Goal: Find specific page/section: Find specific page/section

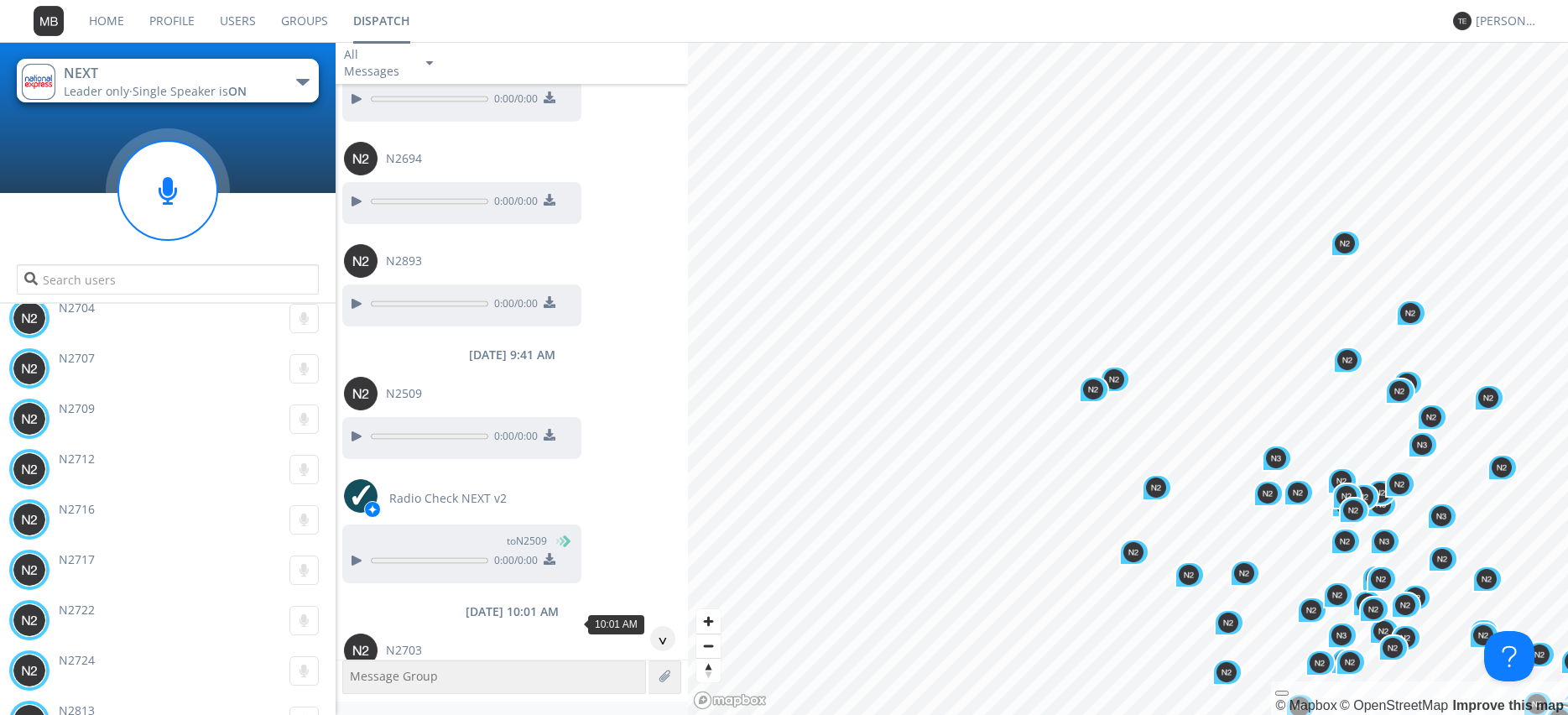
scroll to position [11076, 0]
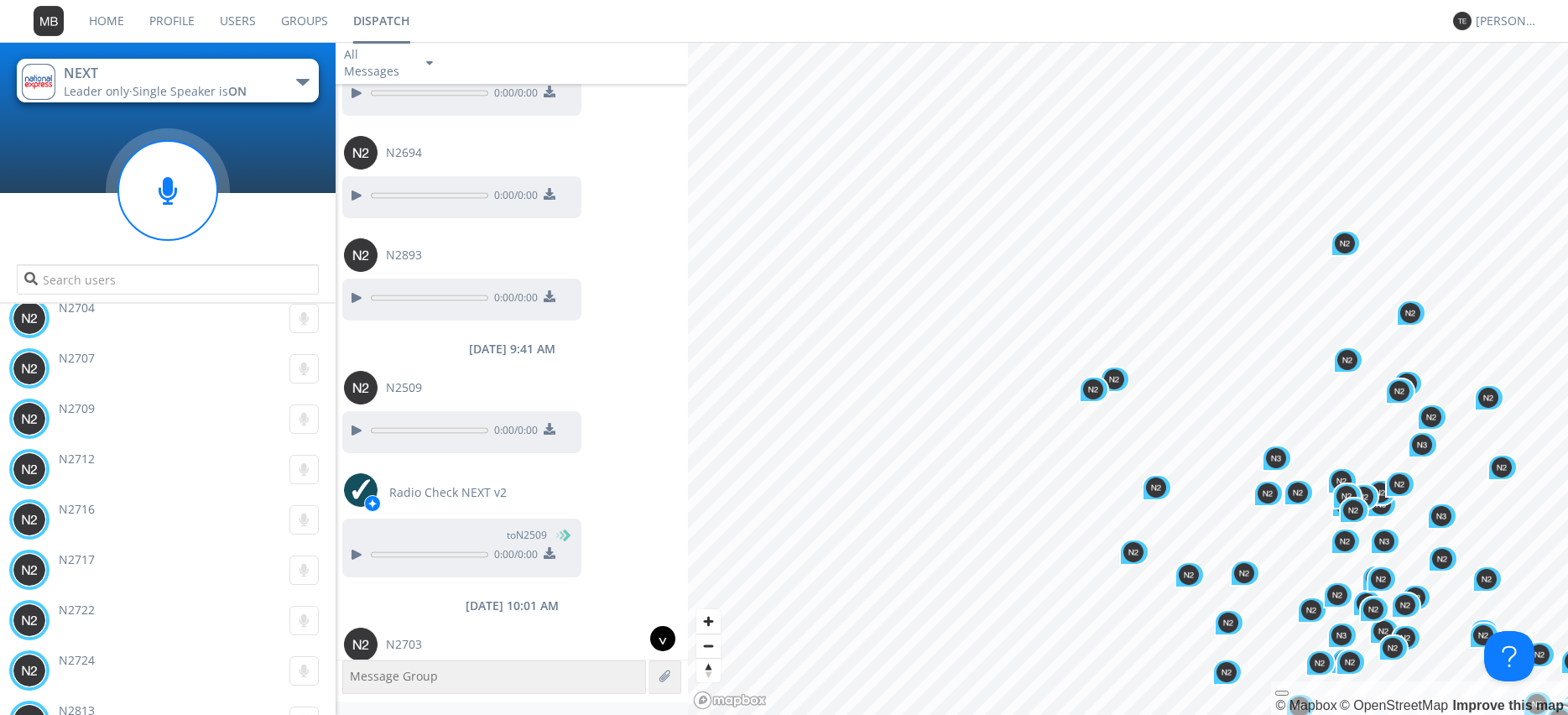
click at [661, 638] on div "^" at bounding box center [662, 638] width 25 height 25
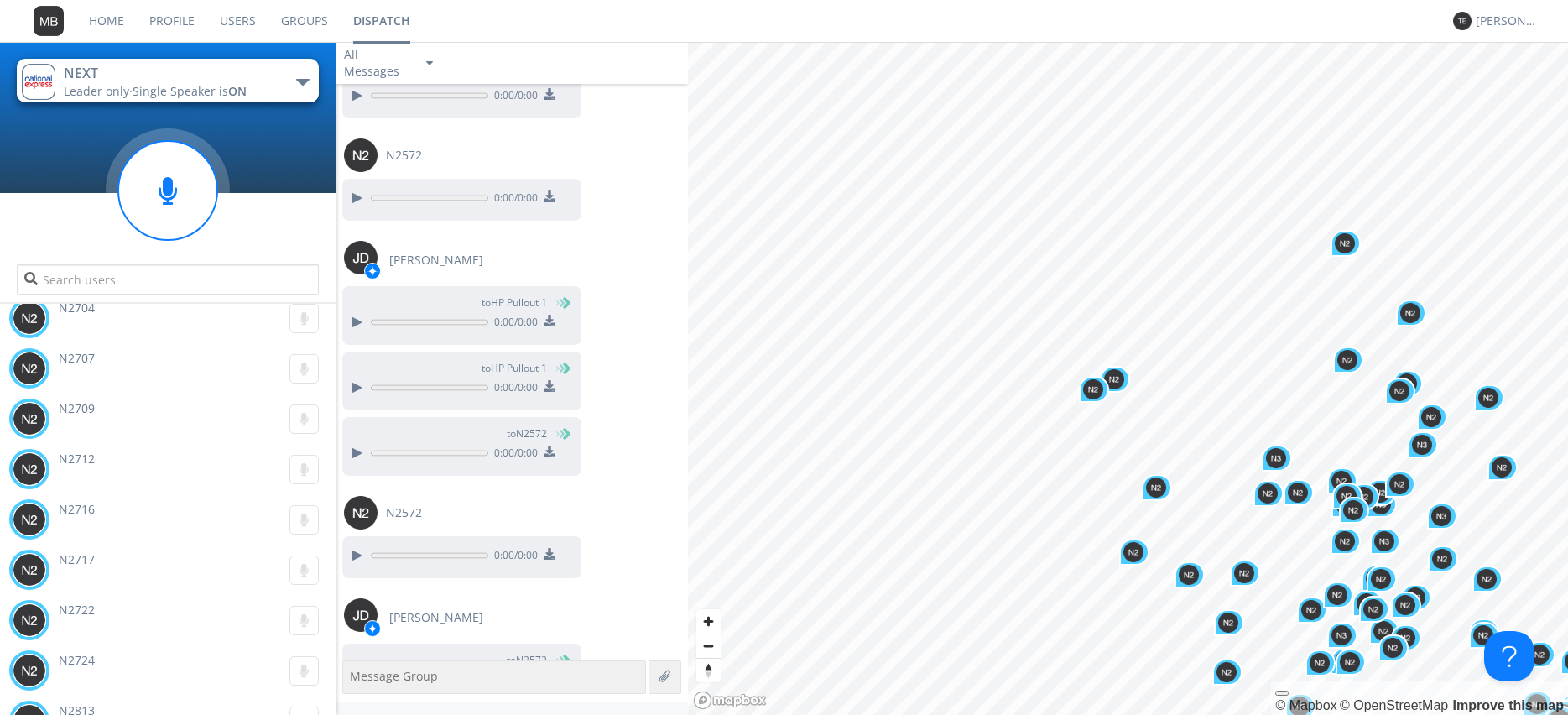
scroll to position [28209, 0]
click at [347, 669] on div at bounding box center [356, 679] width 20 height 20
click at [352, 669] on div at bounding box center [356, 679] width 20 height 20
click at [358, 669] on div at bounding box center [356, 679] width 20 height 20
click at [347, 669] on div at bounding box center [356, 679] width 20 height 20
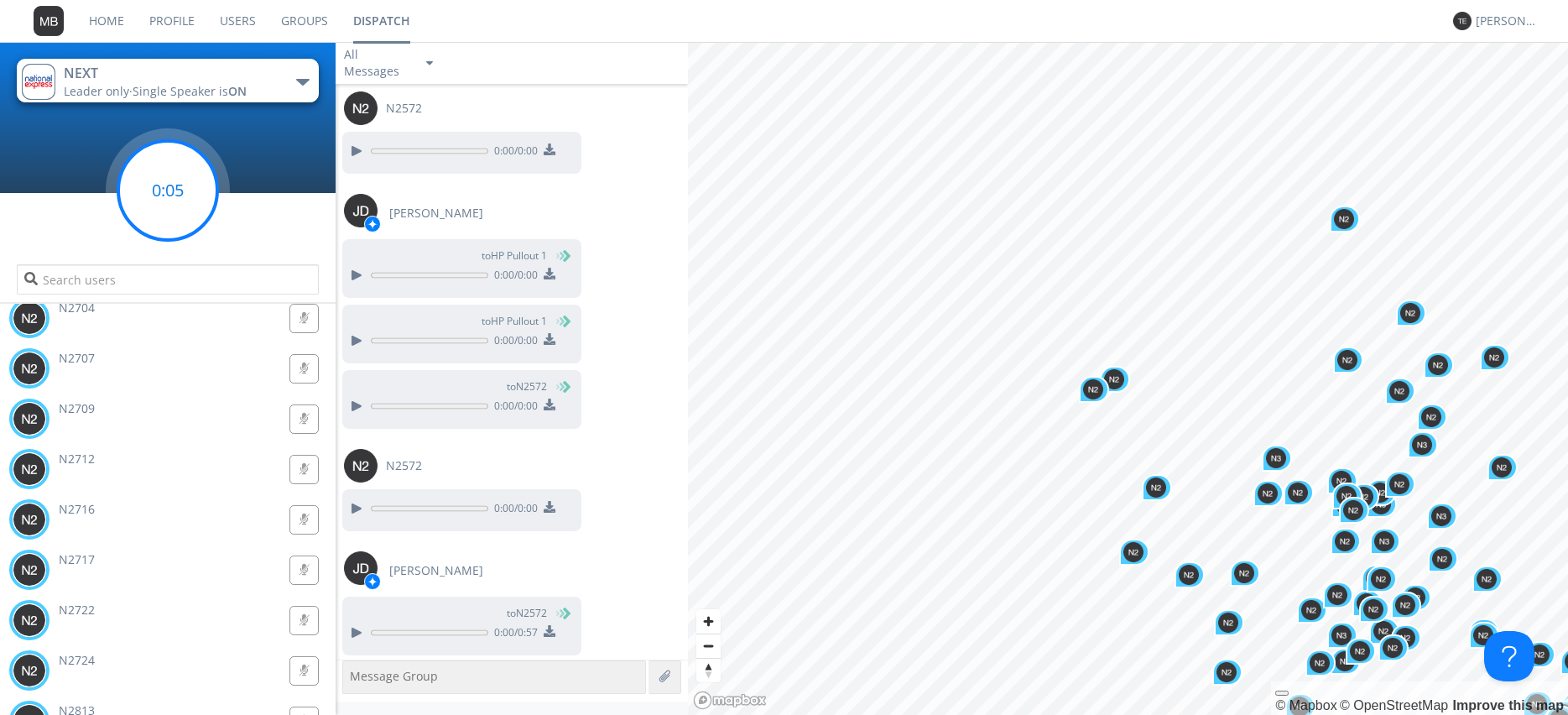
scroll to position [28257, 0]
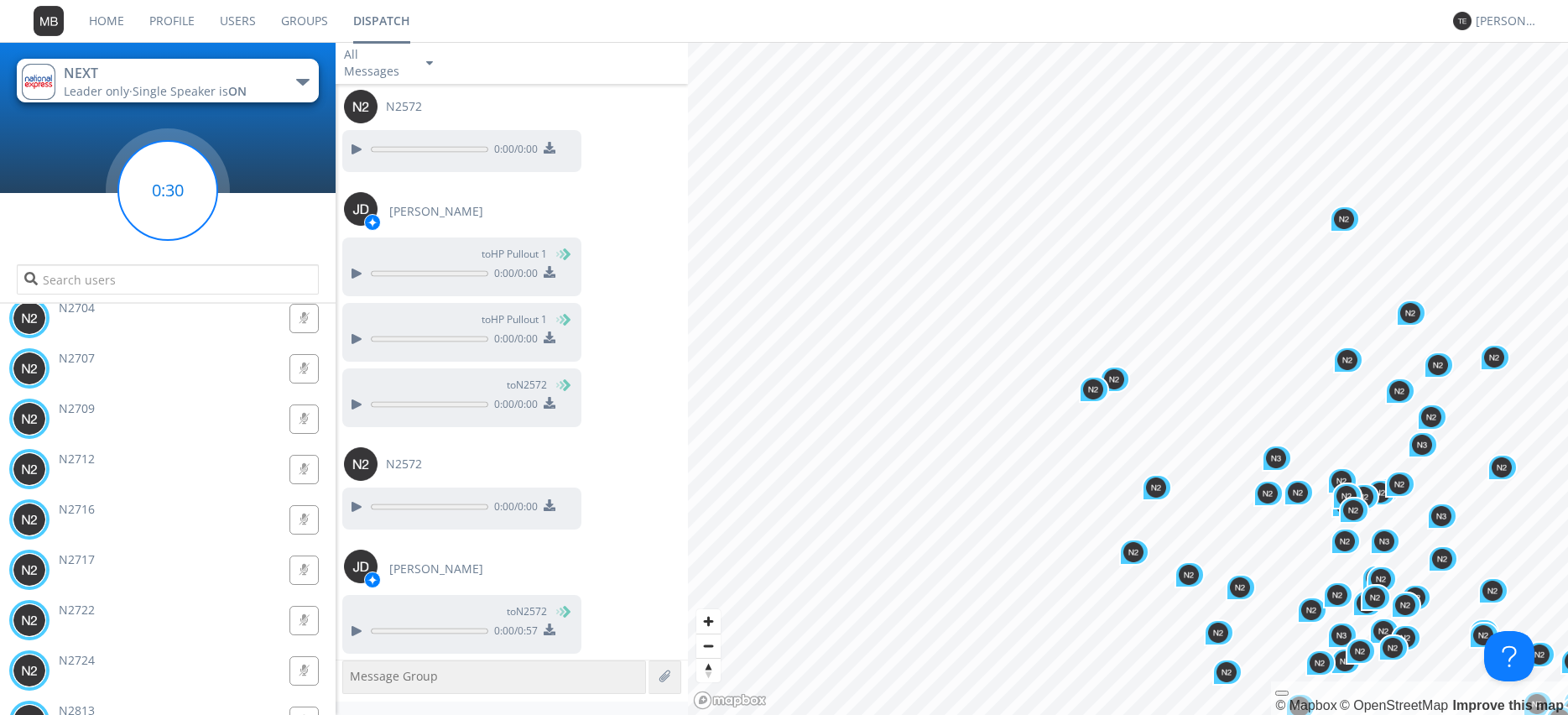
drag, startPoint x: 163, startPoint y: 193, endPoint x: 288, endPoint y: 163, distance: 128.6
click at [169, 196] on circle at bounding box center [167, 190] width 99 height 99
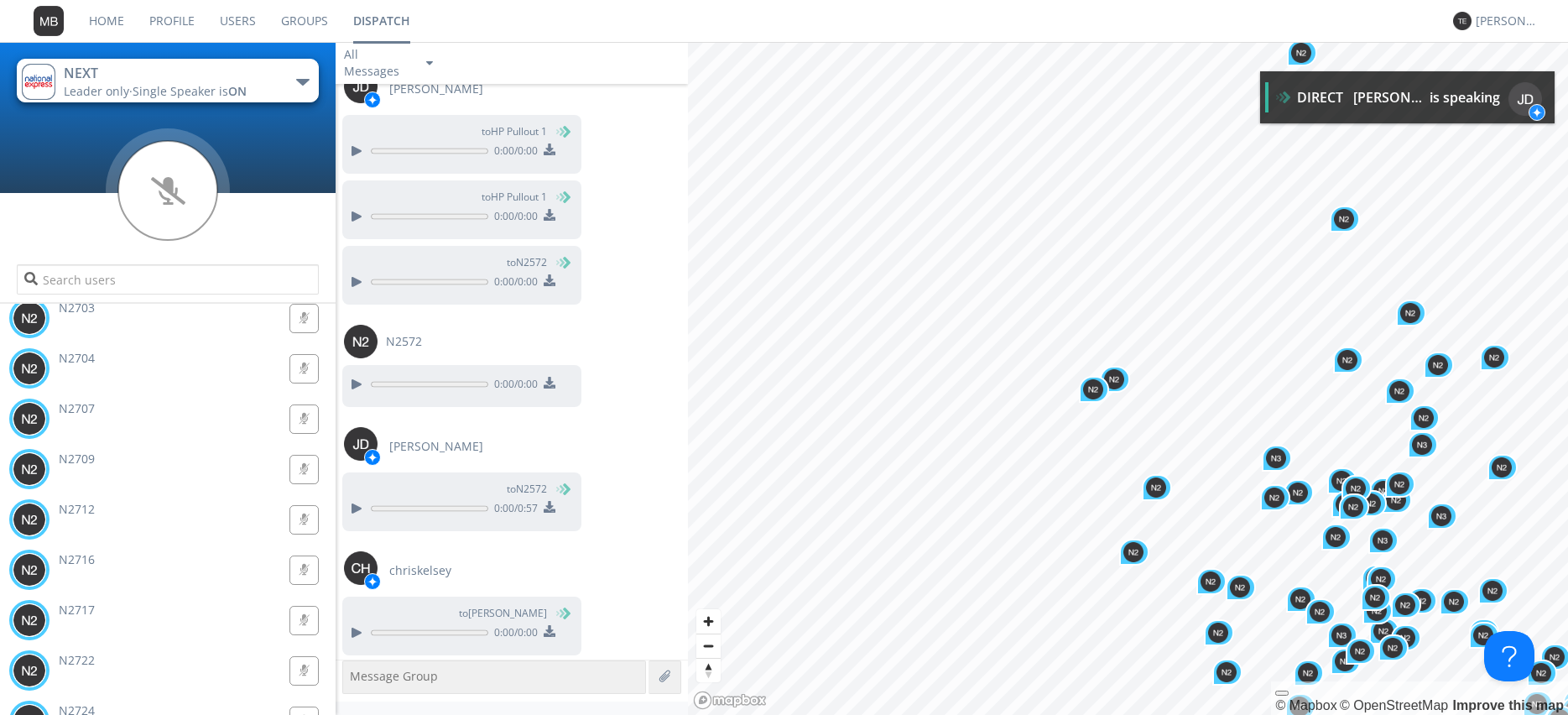
scroll to position [28380, 0]
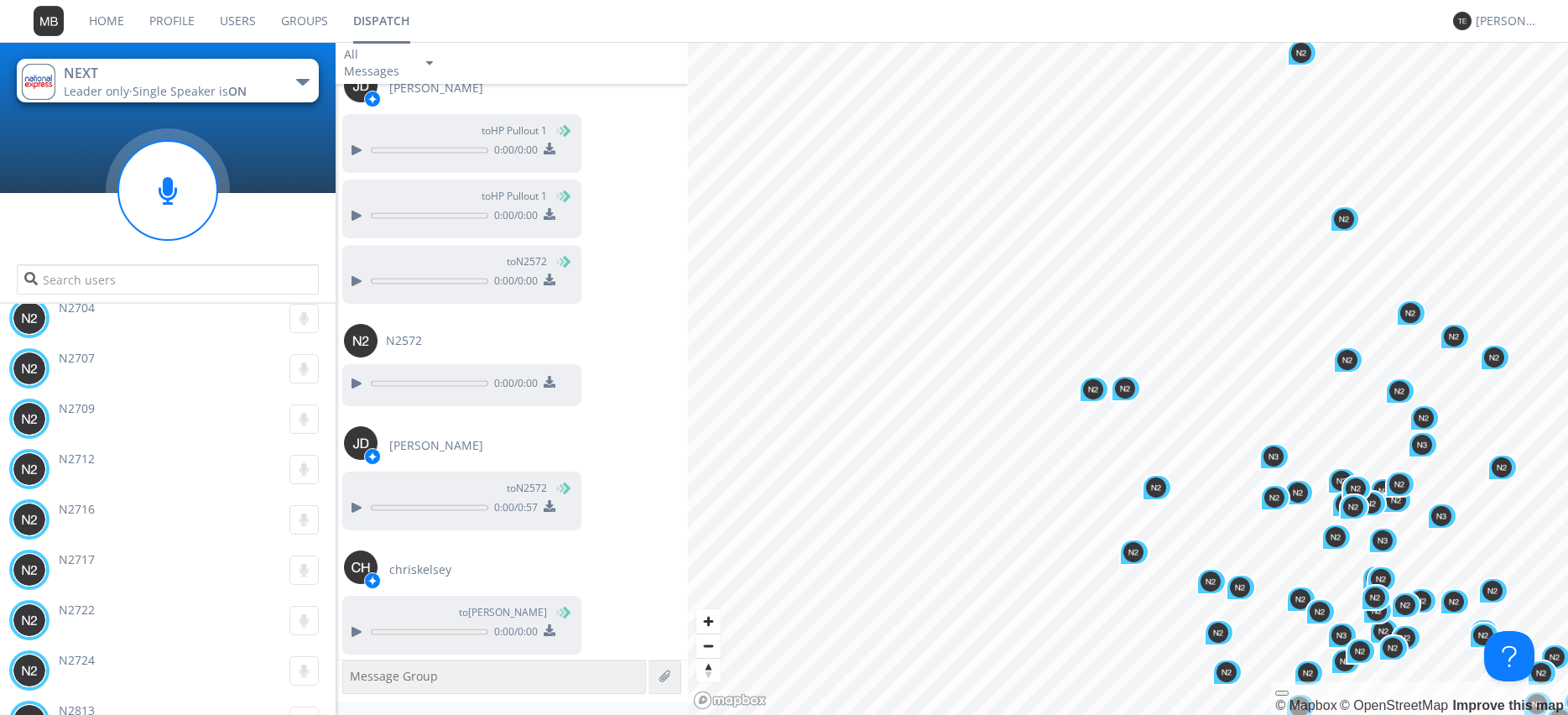
type input "[PERSON_NAME]"
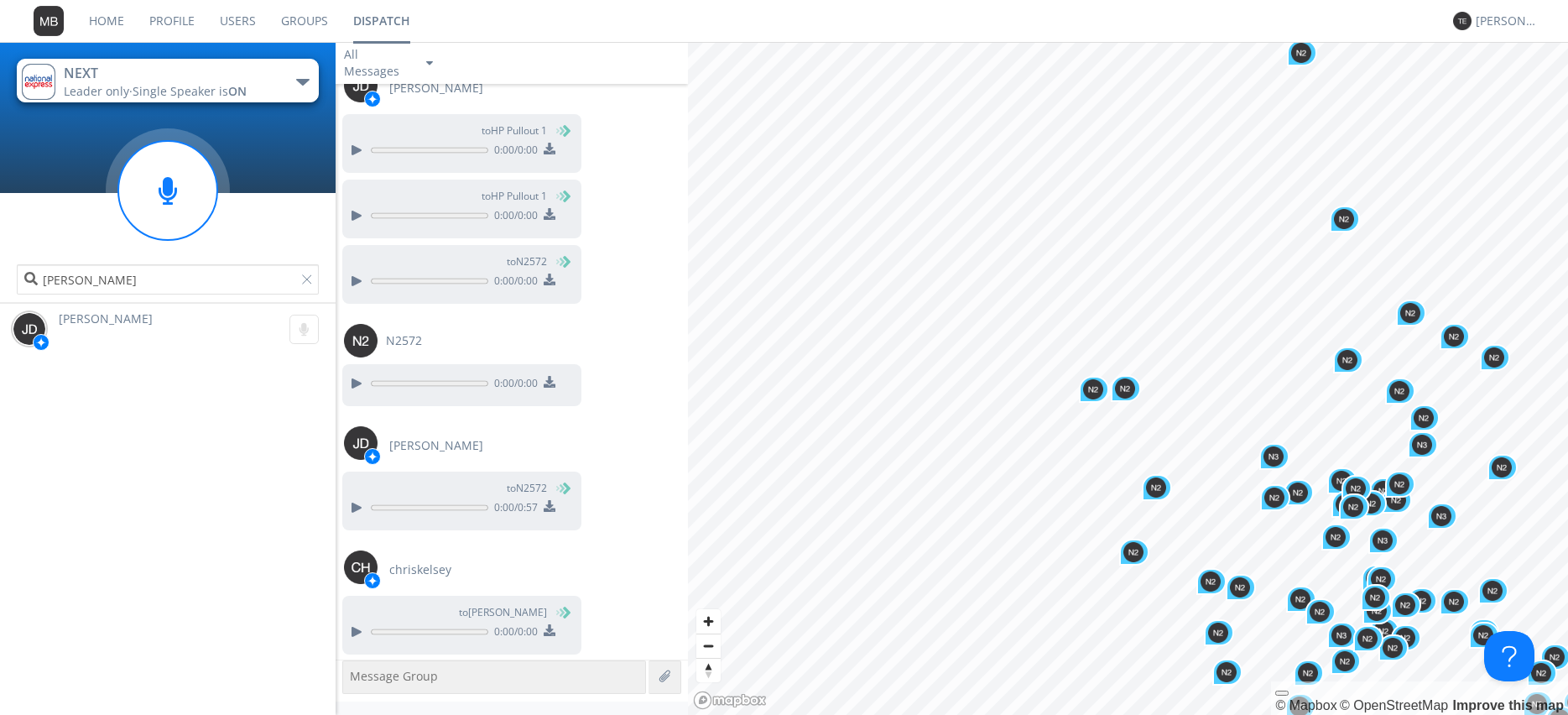
scroll to position [0, 0]
drag, startPoint x: 306, startPoint y: 332, endPoint x: 318, endPoint y: 339, distance: 13.5
click at [316, 338] on g at bounding box center [303, 329] width 29 height 29
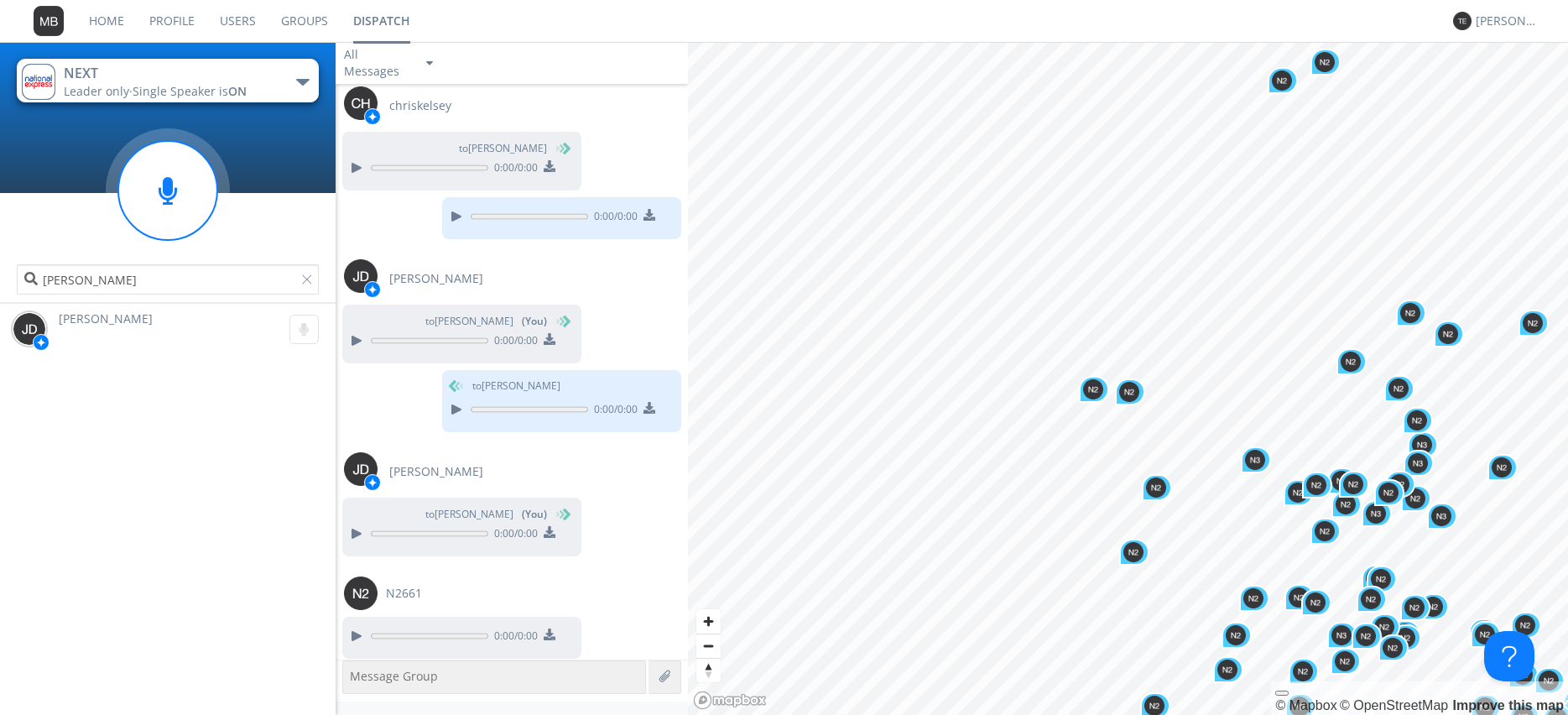
scroll to position [28845, 0]
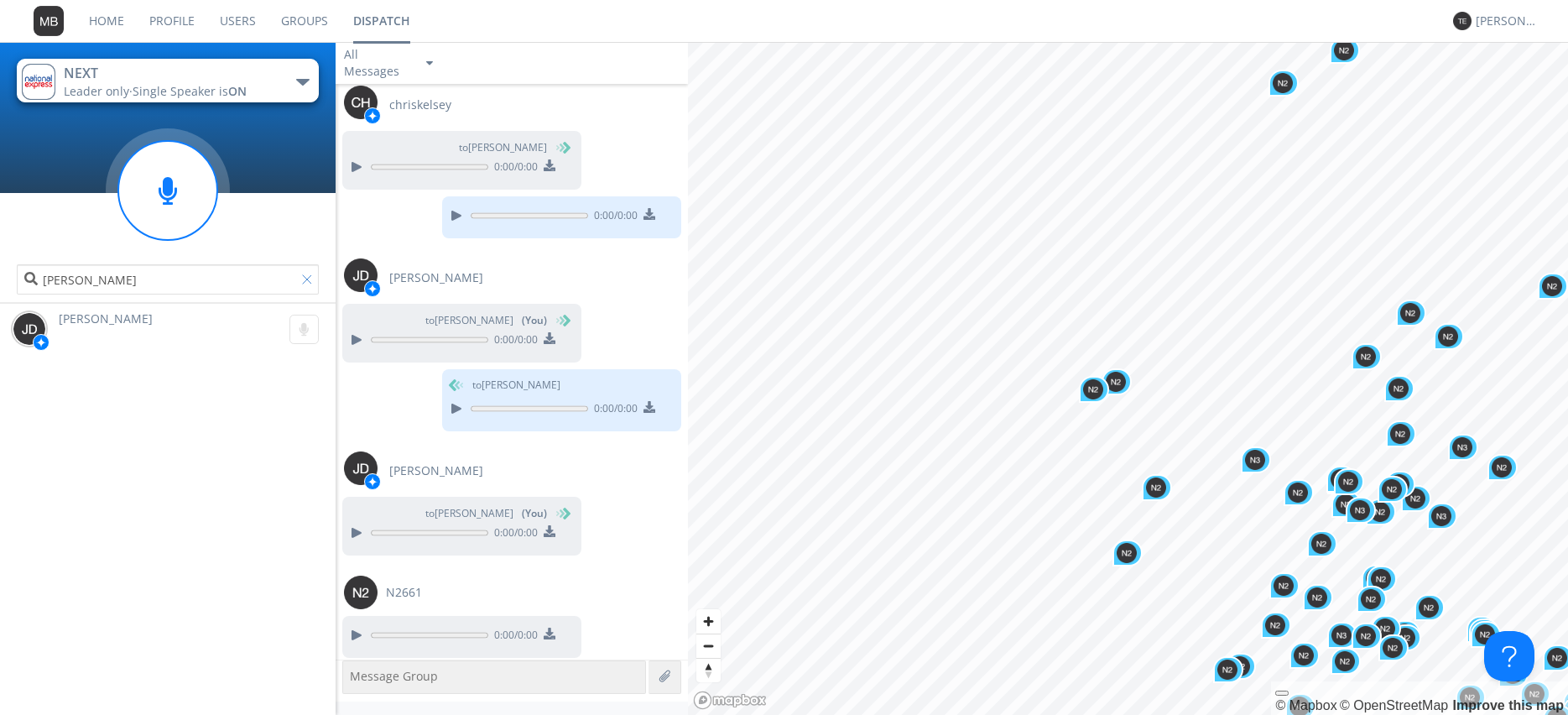
click at [308, 282] on div at bounding box center [310, 282] width 17 height 17
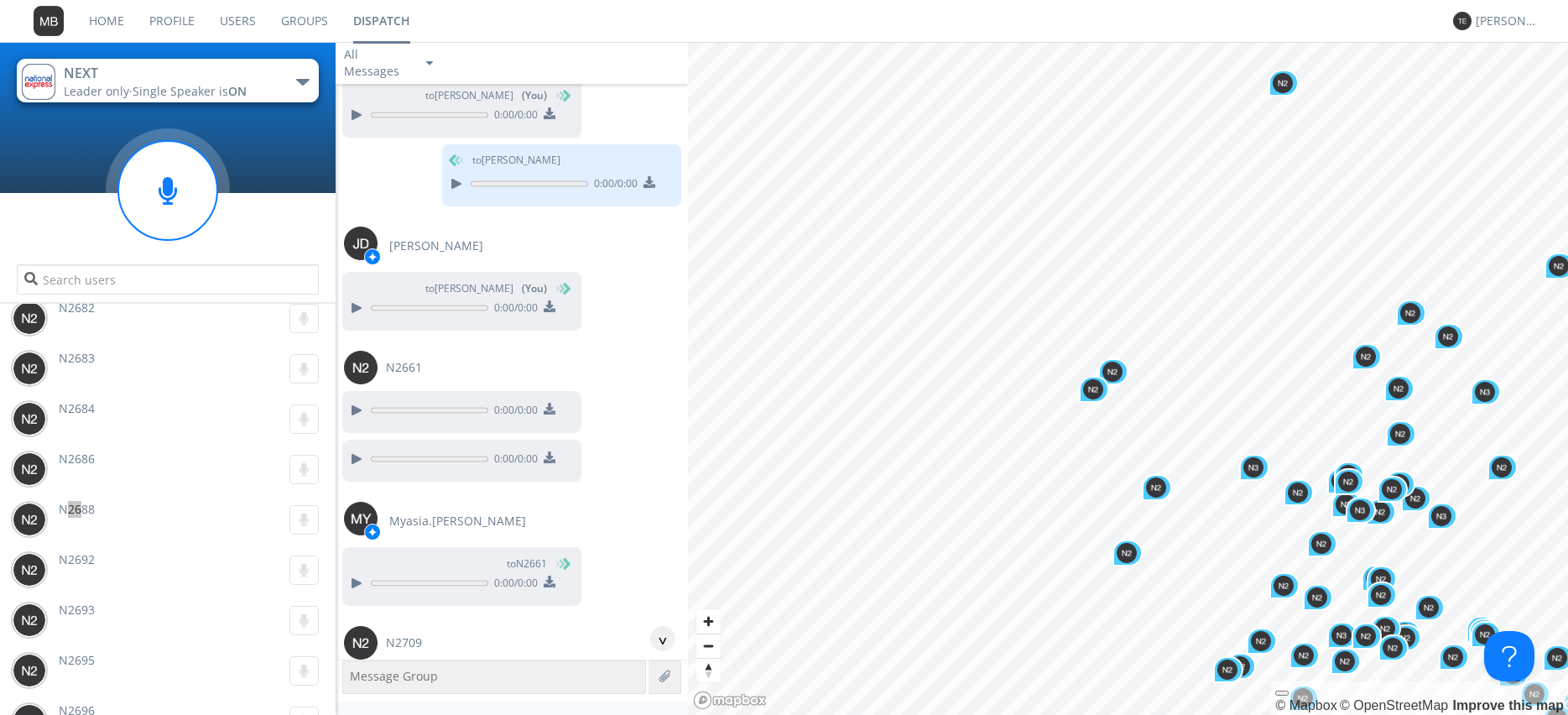
scroll to position [20706, 0]
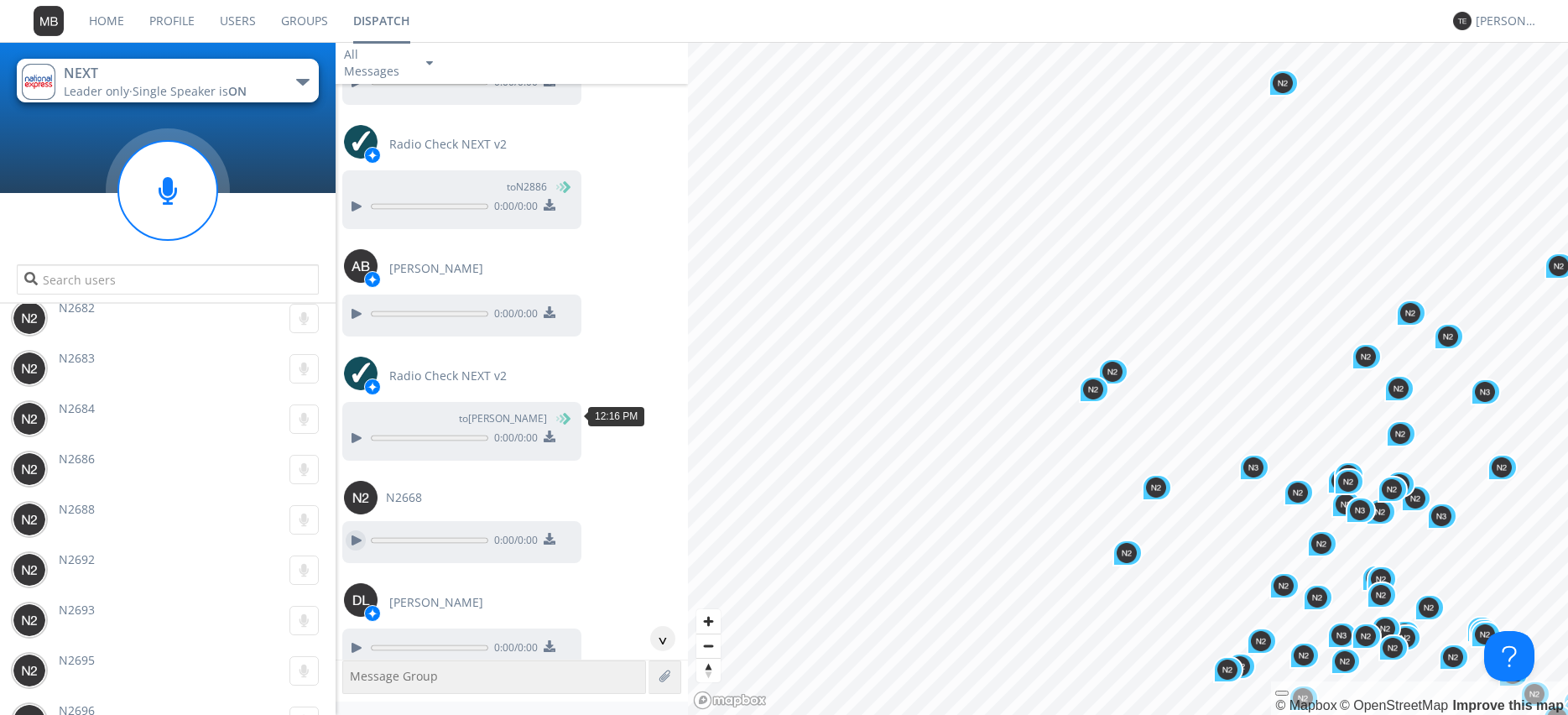
click at [355, 530] on div at bounding box center [356, 540] width 20 height 20
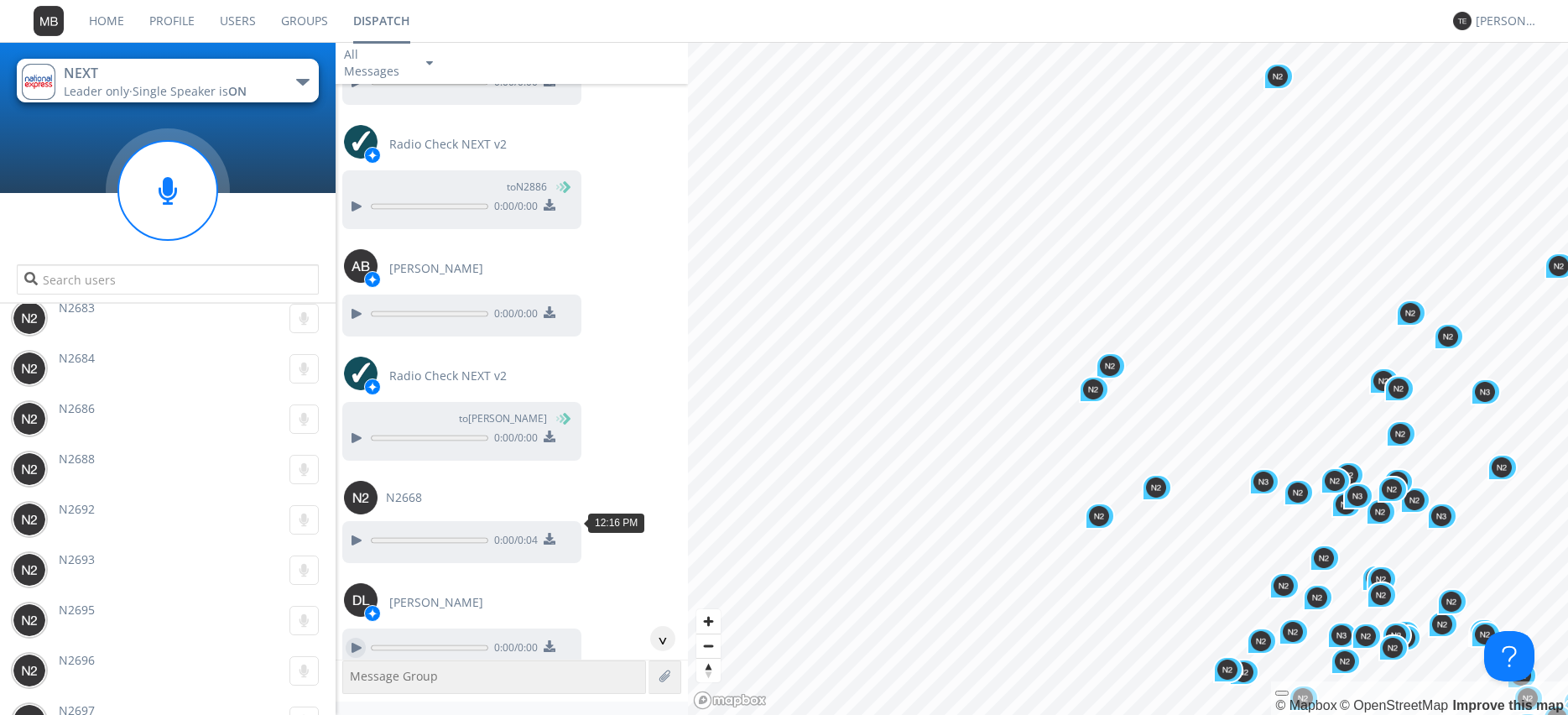
click at [351, 638] on div at bounding box center [356, 648] width 20 height 20
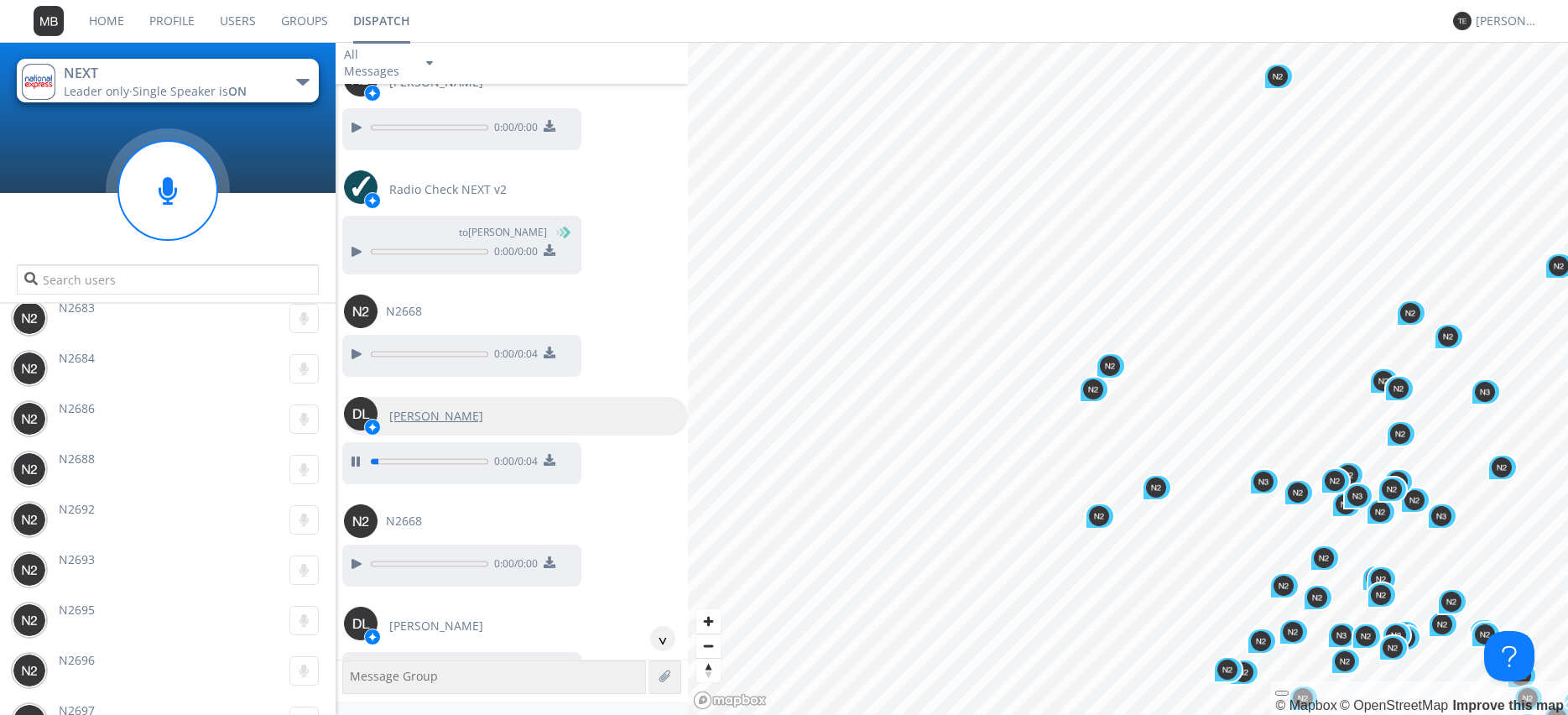
scroll to position [20897, 0]
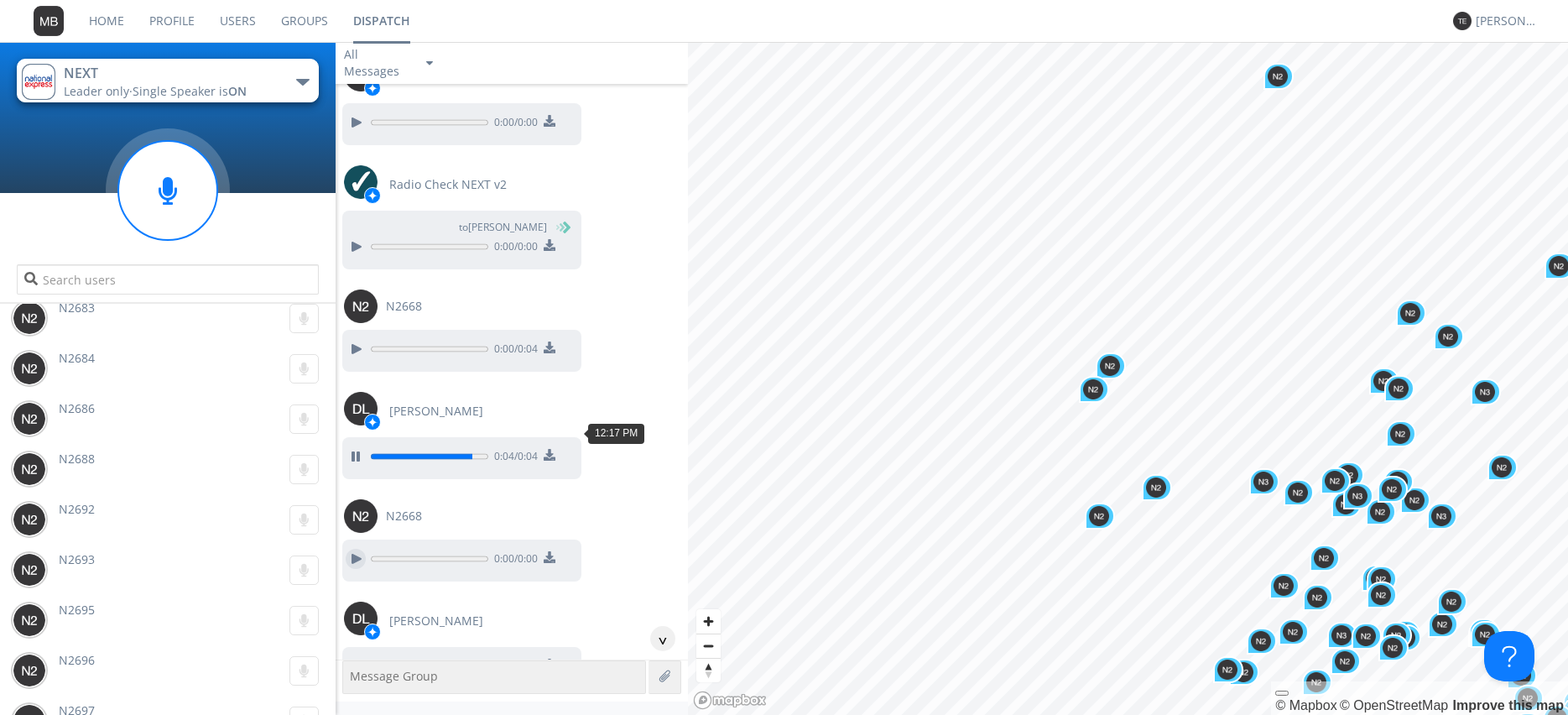
click at [357, 549] on div at bounding box center [356, 559] width 20 height 20
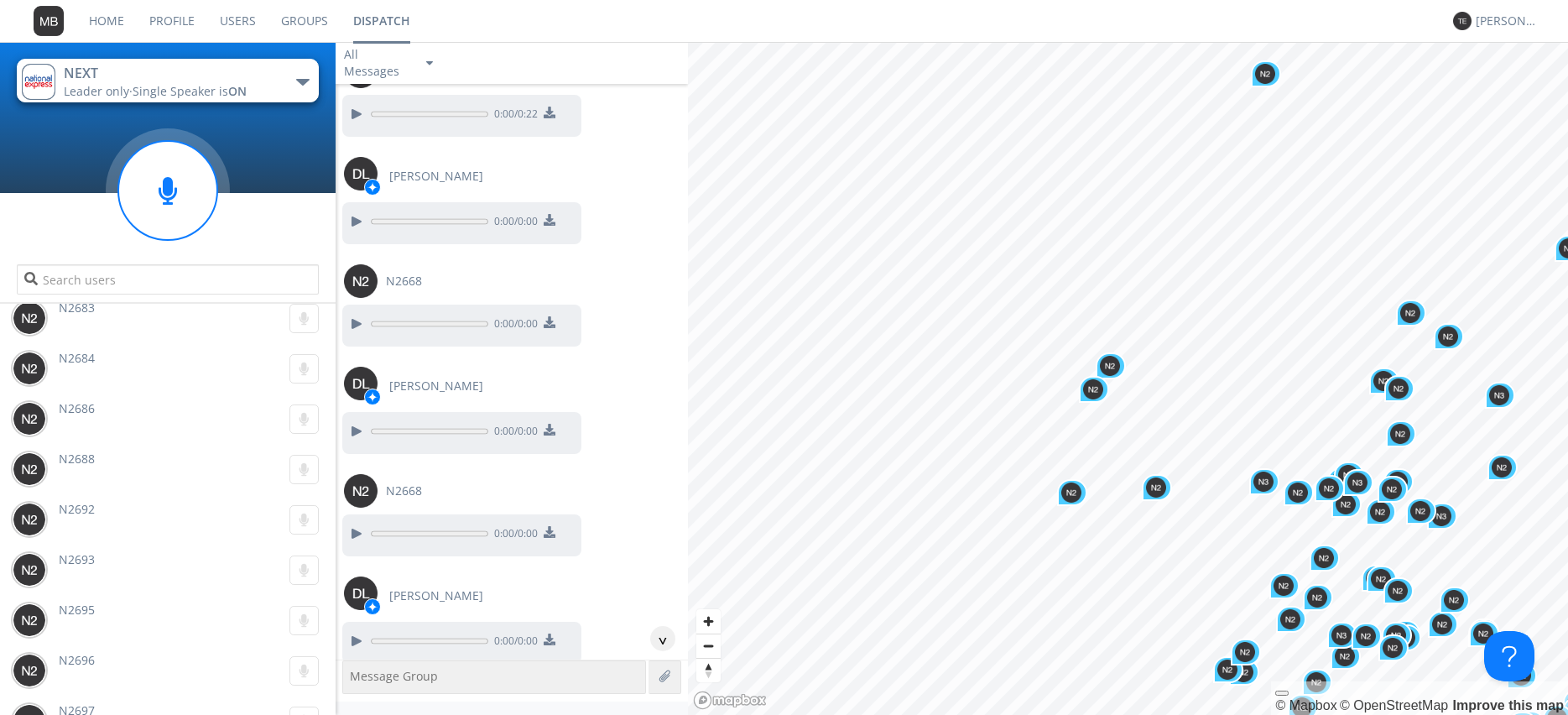
scroll to position [21375, 0]
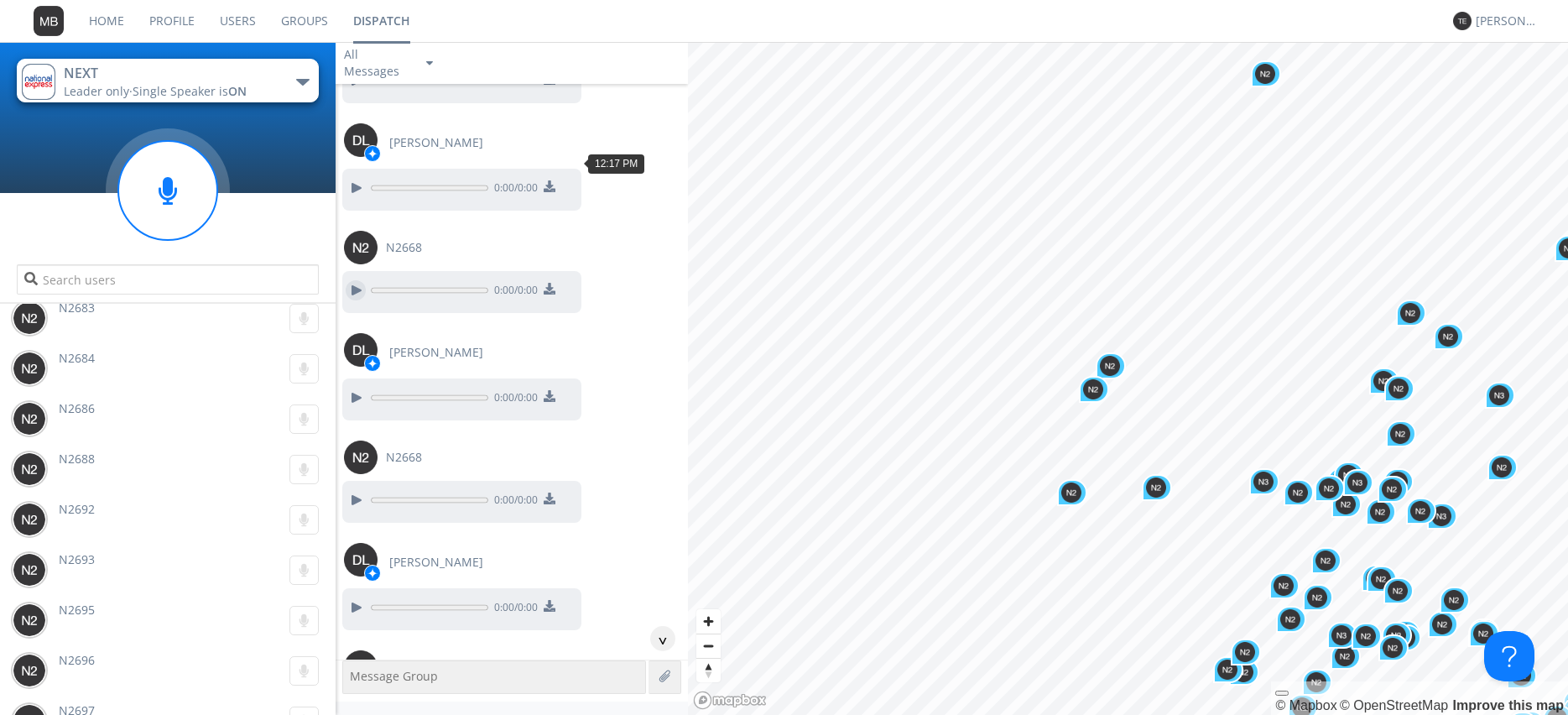
click at [351, 280] on div at bounding box center [356, 290] width 20 height 20
click at [363, 490] on div at bounding box center [356, 500] width 20 height 20
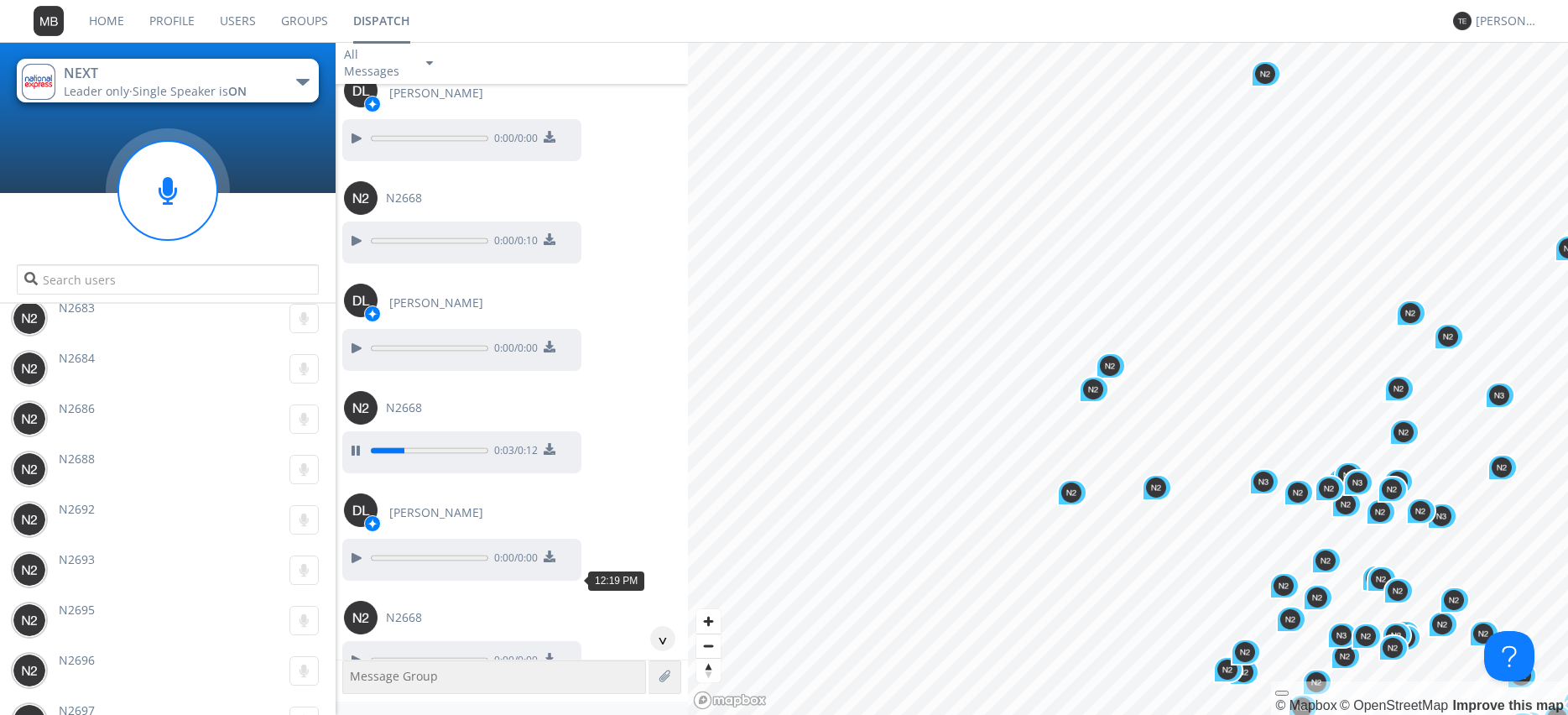
scroll to position [21471, 0]
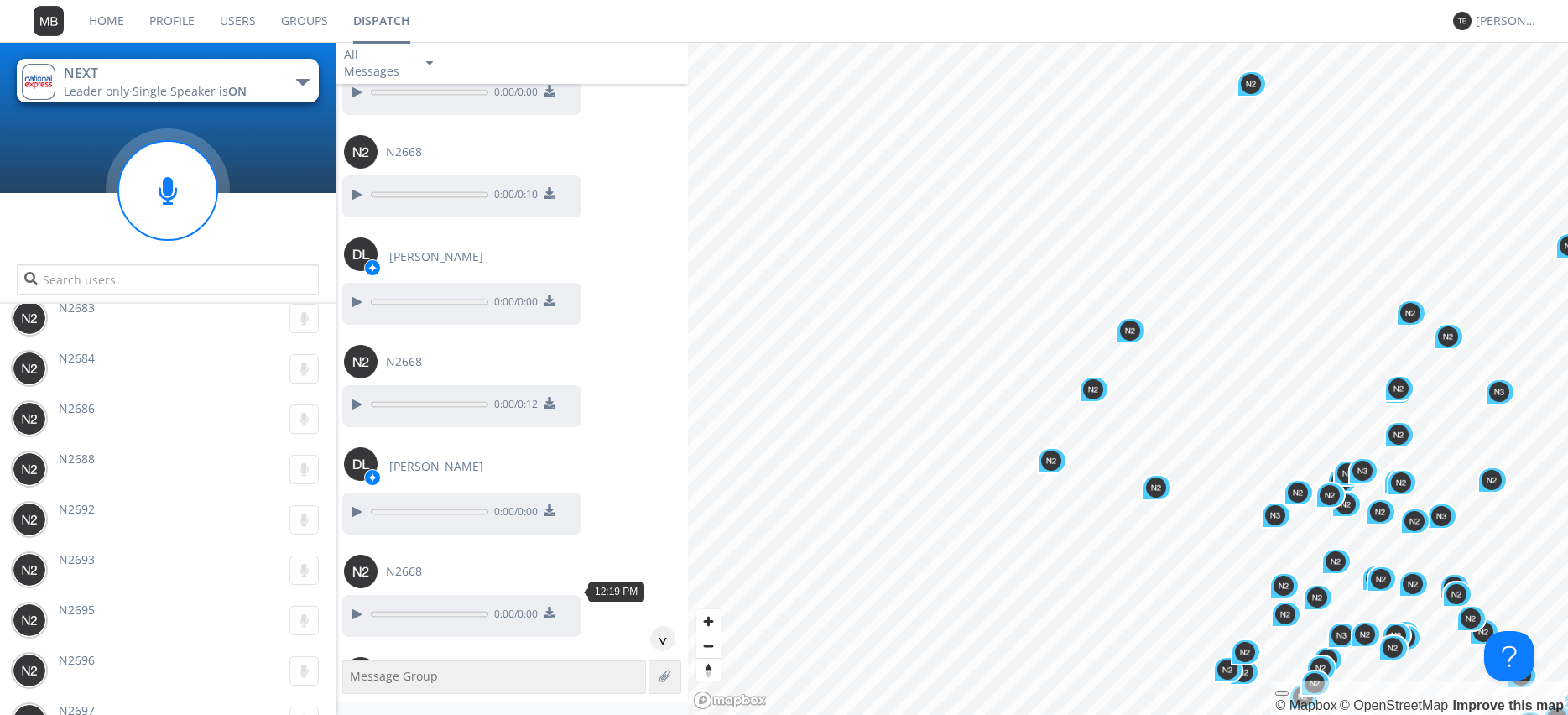
click at [352, 712] on div at bounding box center [356, 722] width 20 height 20
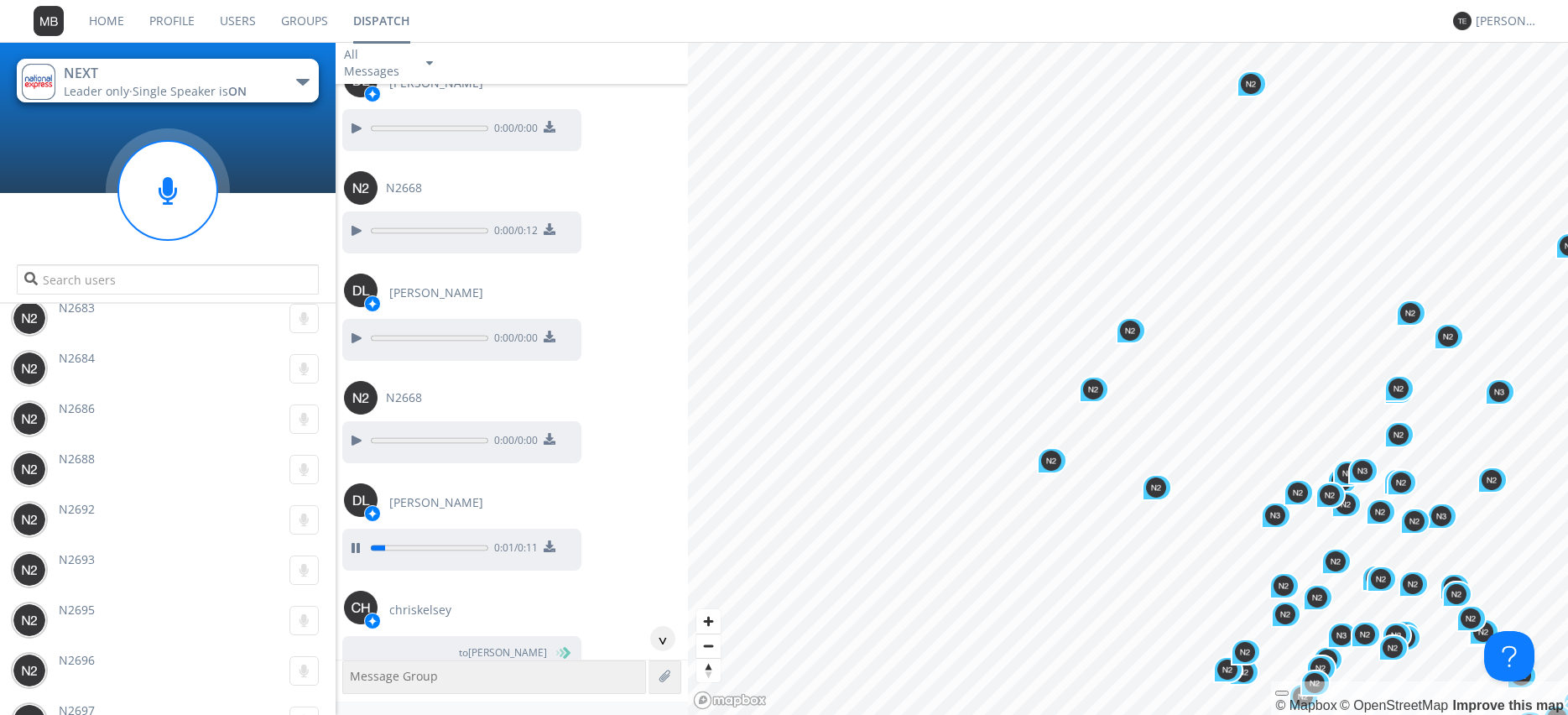
scroll to position [21662, 0]
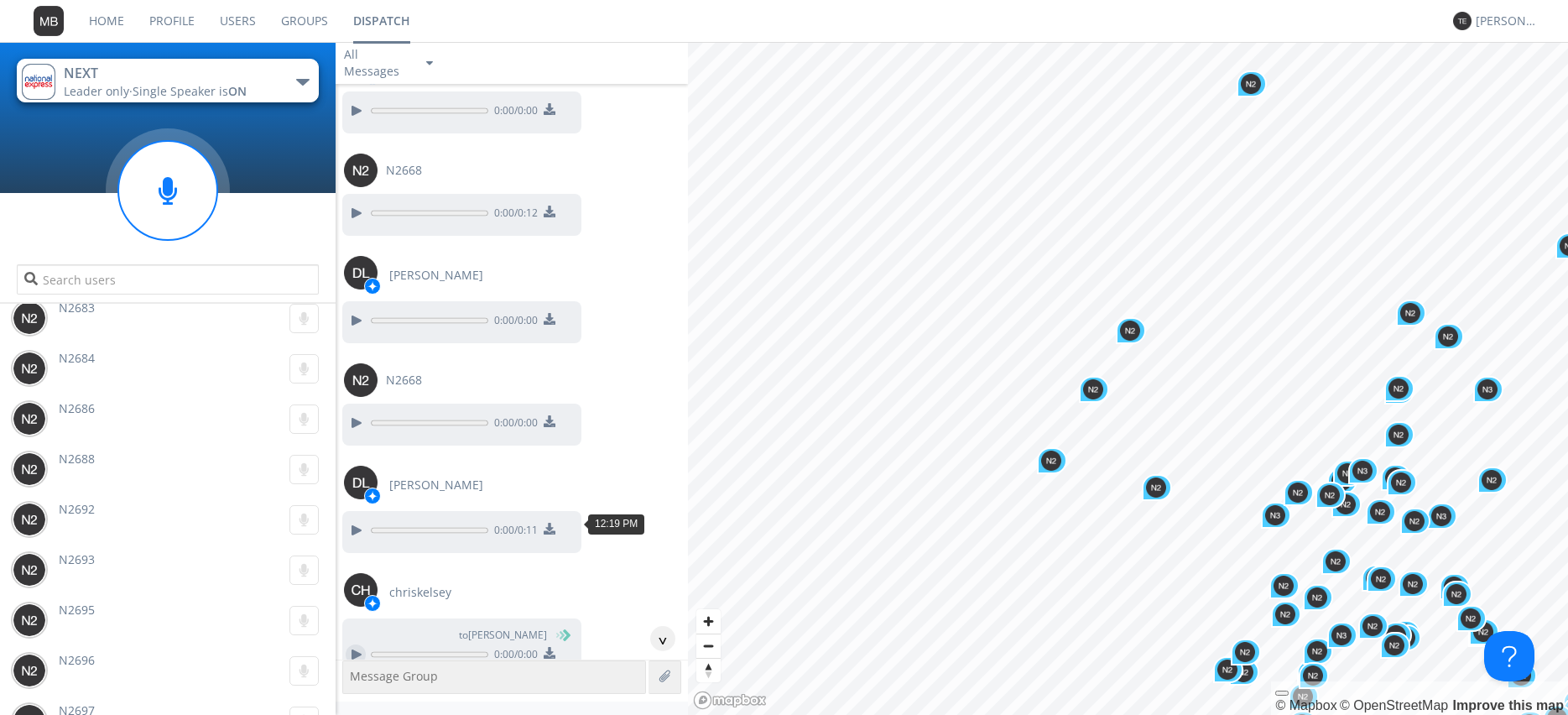
click at [353, 644] on div at bounding box center [356, 654] width 20 height 20
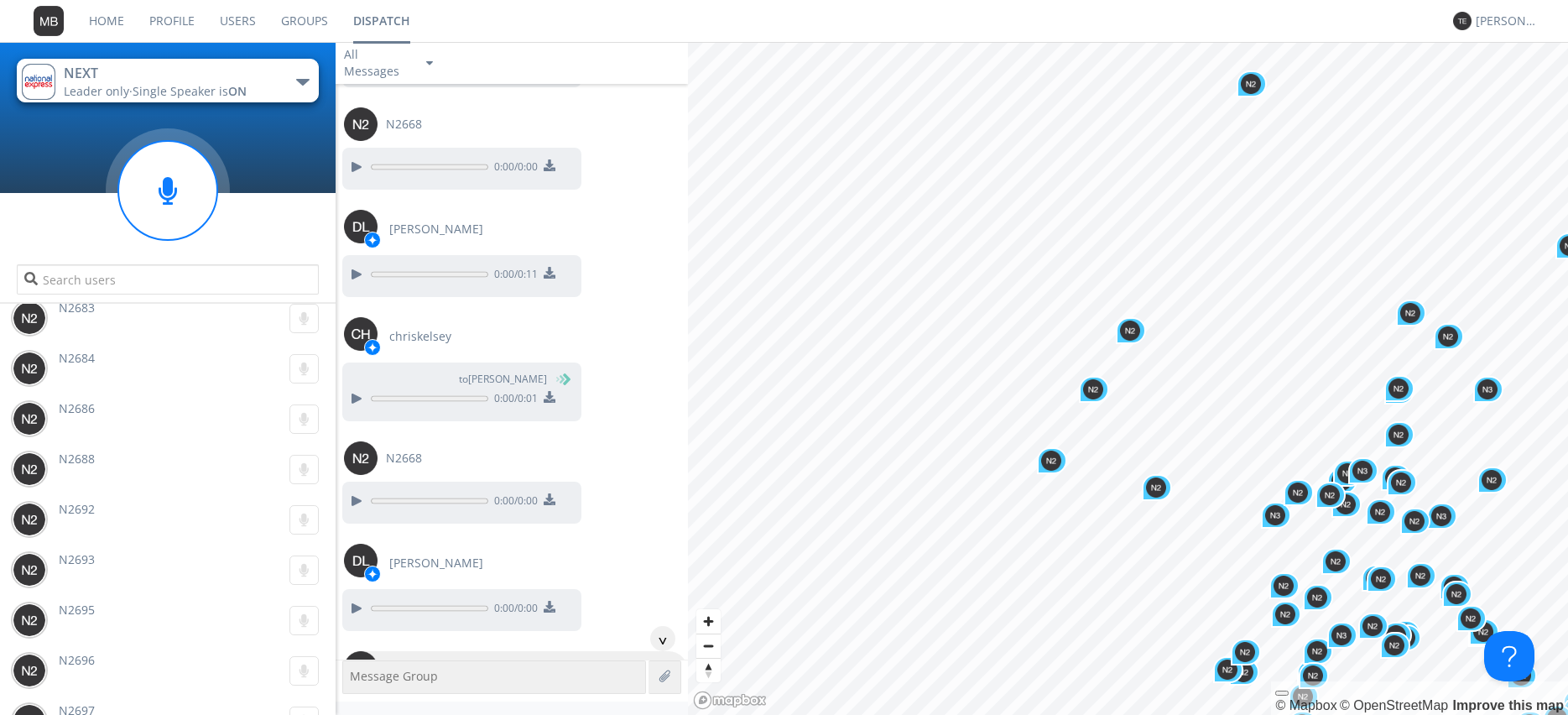
scroll to position [21949, 0]
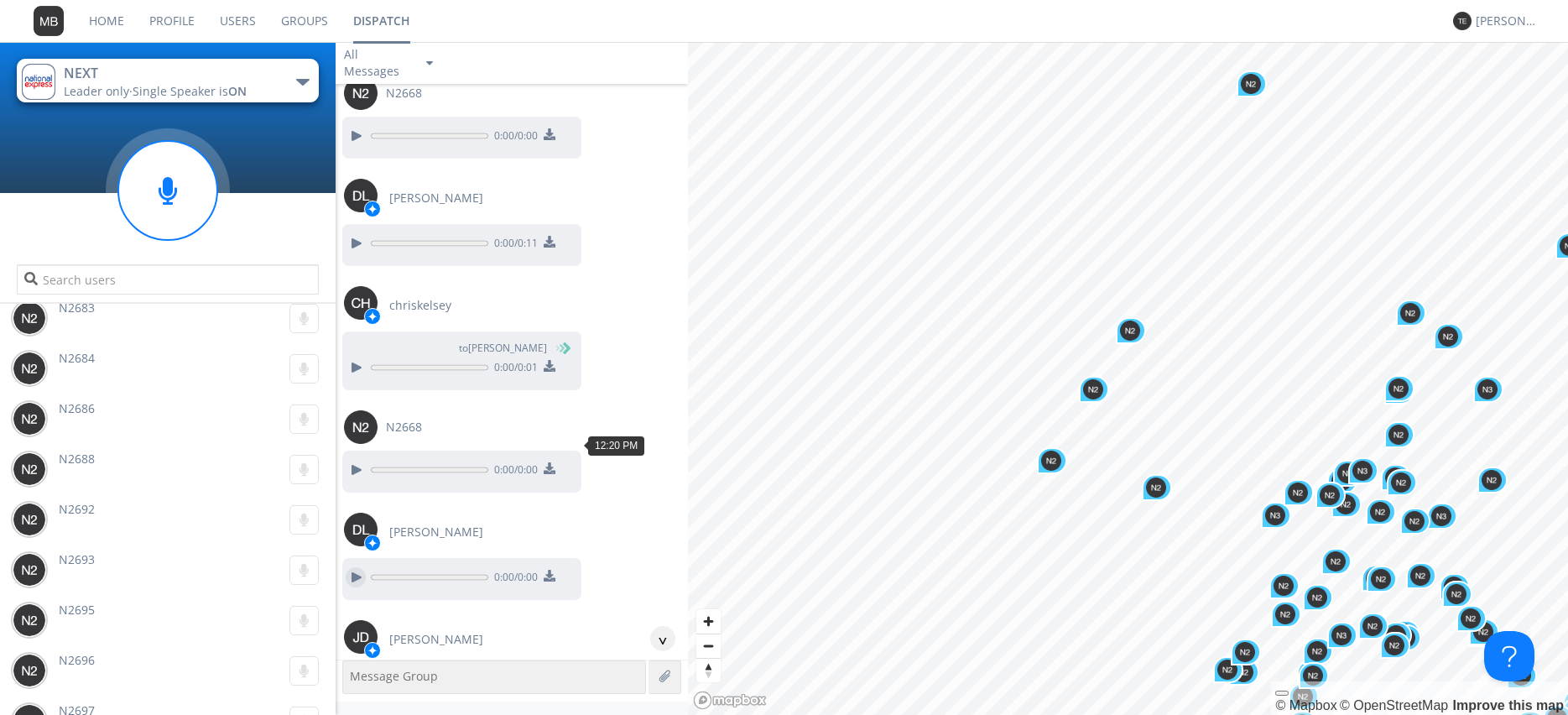
click at [352, 567] on div at bounding box center [356, 577] width 20 height 20
click at [349, 691] on div at bounding box center [356, 701] width 20 height 20
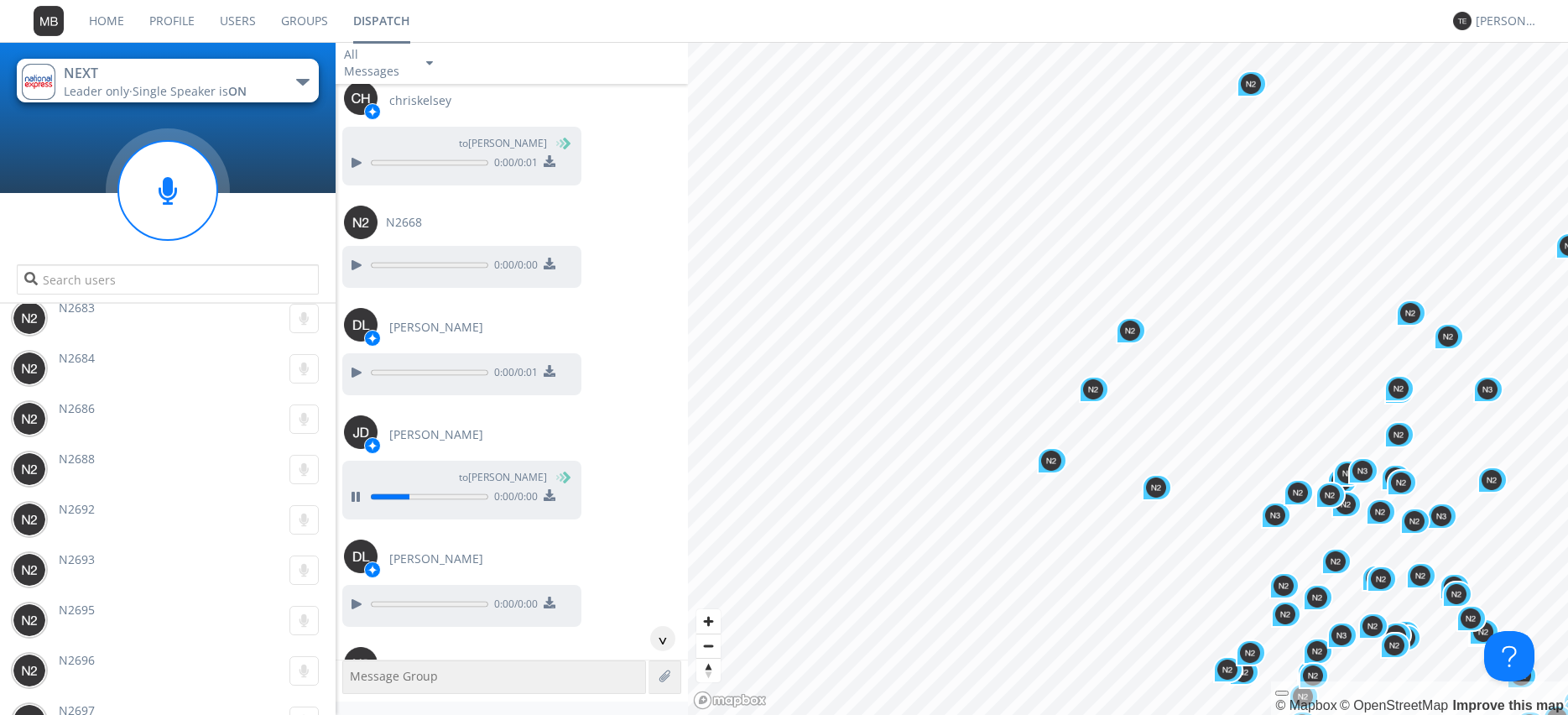
scroll to position [22236, 0]
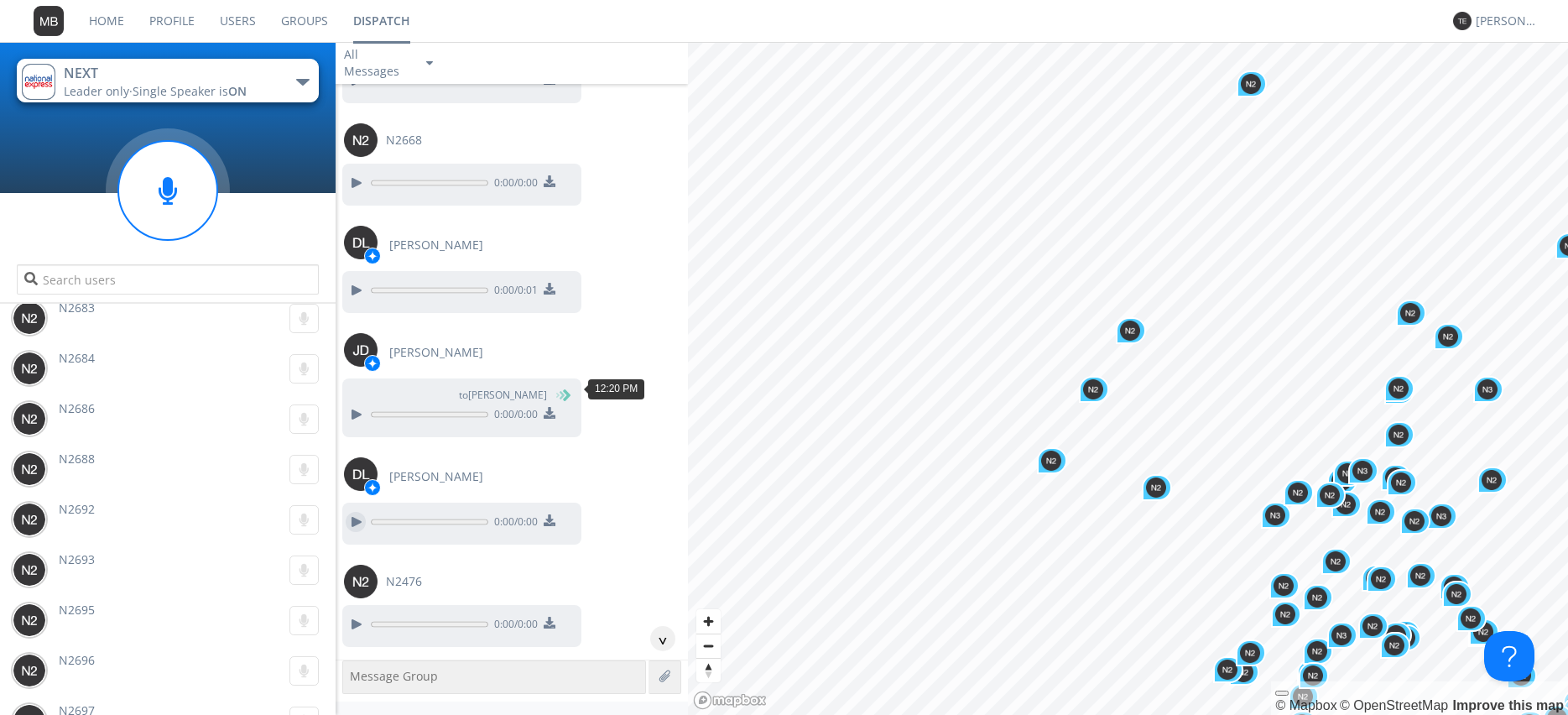
click at [349, 512] on div at bounding box center [356, 522] width 20 height 20
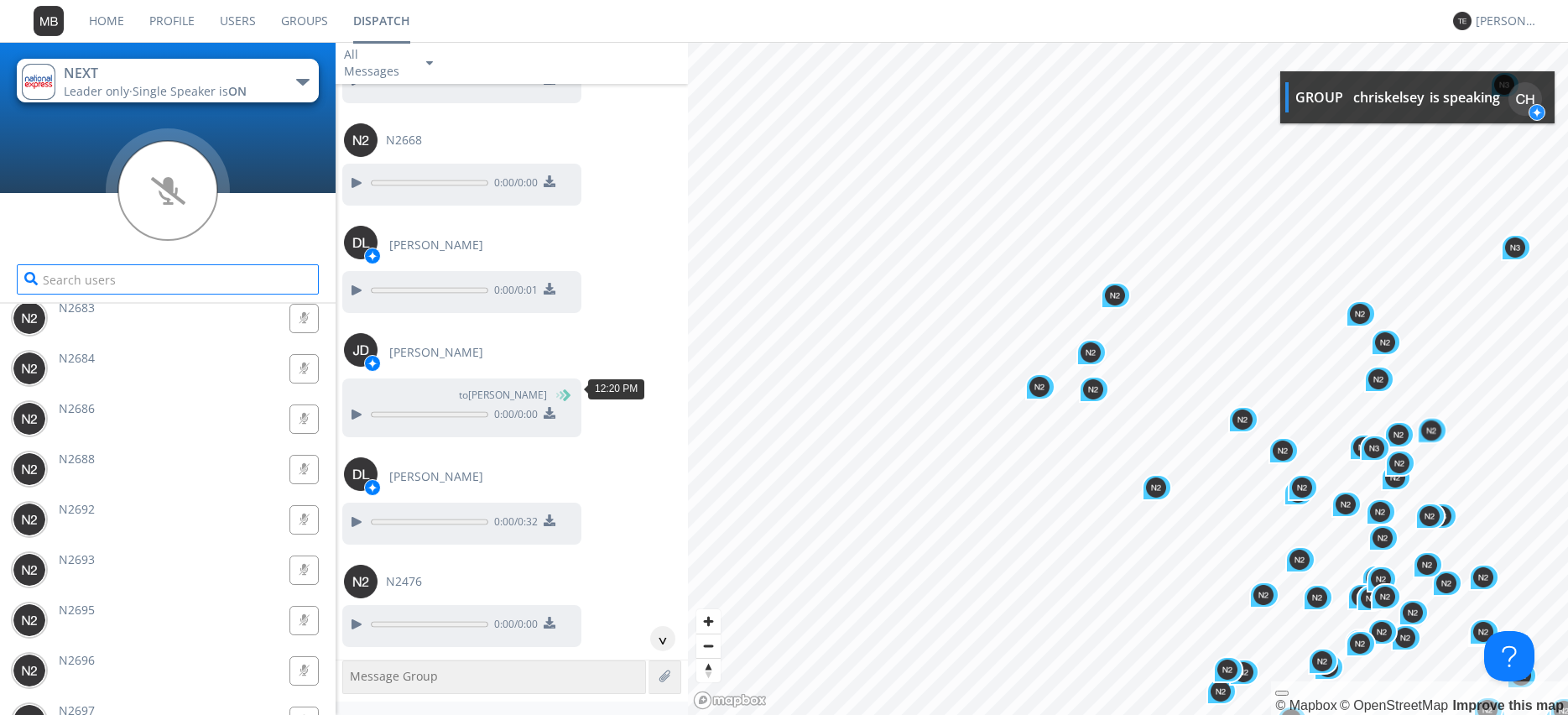
click at [123, 281] on input "text" at bounding box center [168, 279] width 302 height 30
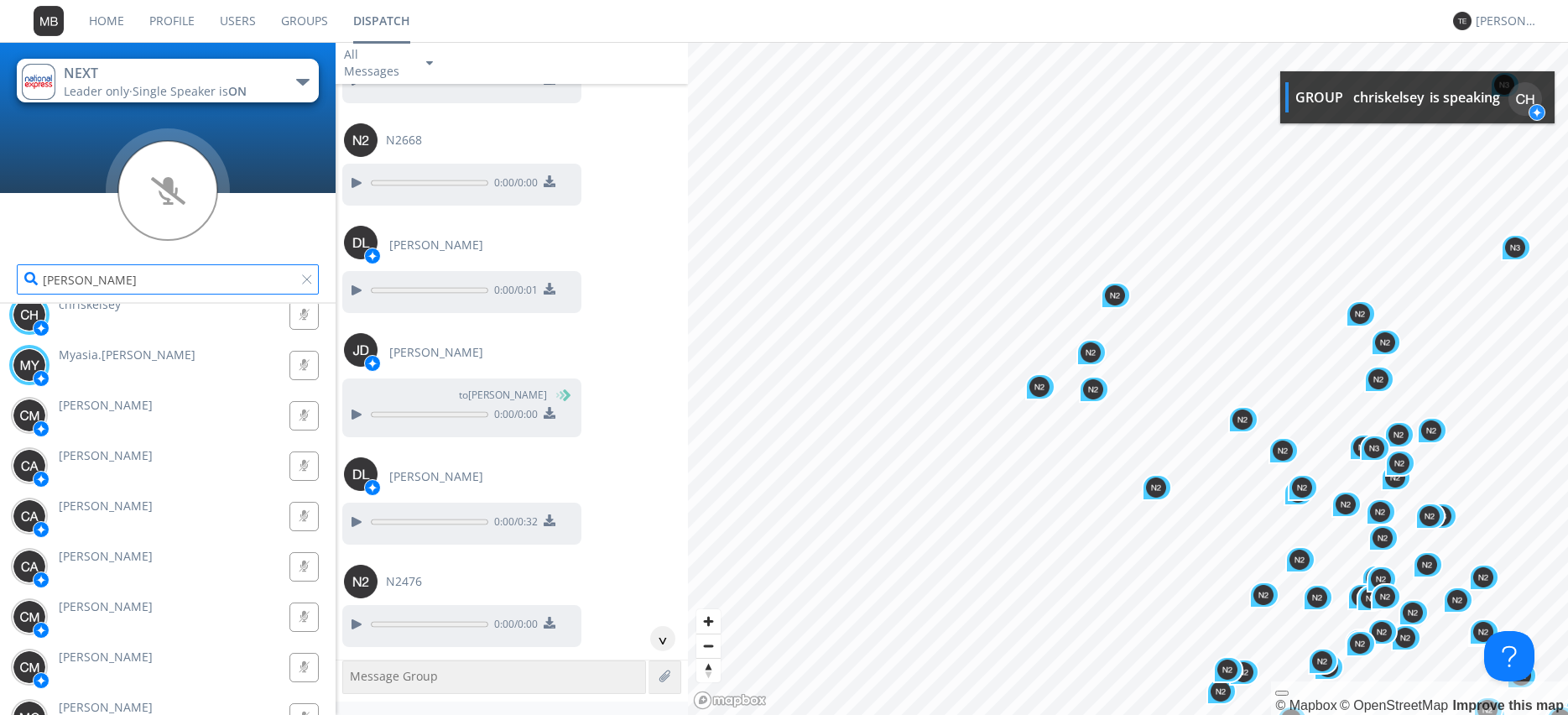
scroll to position [0, 0]
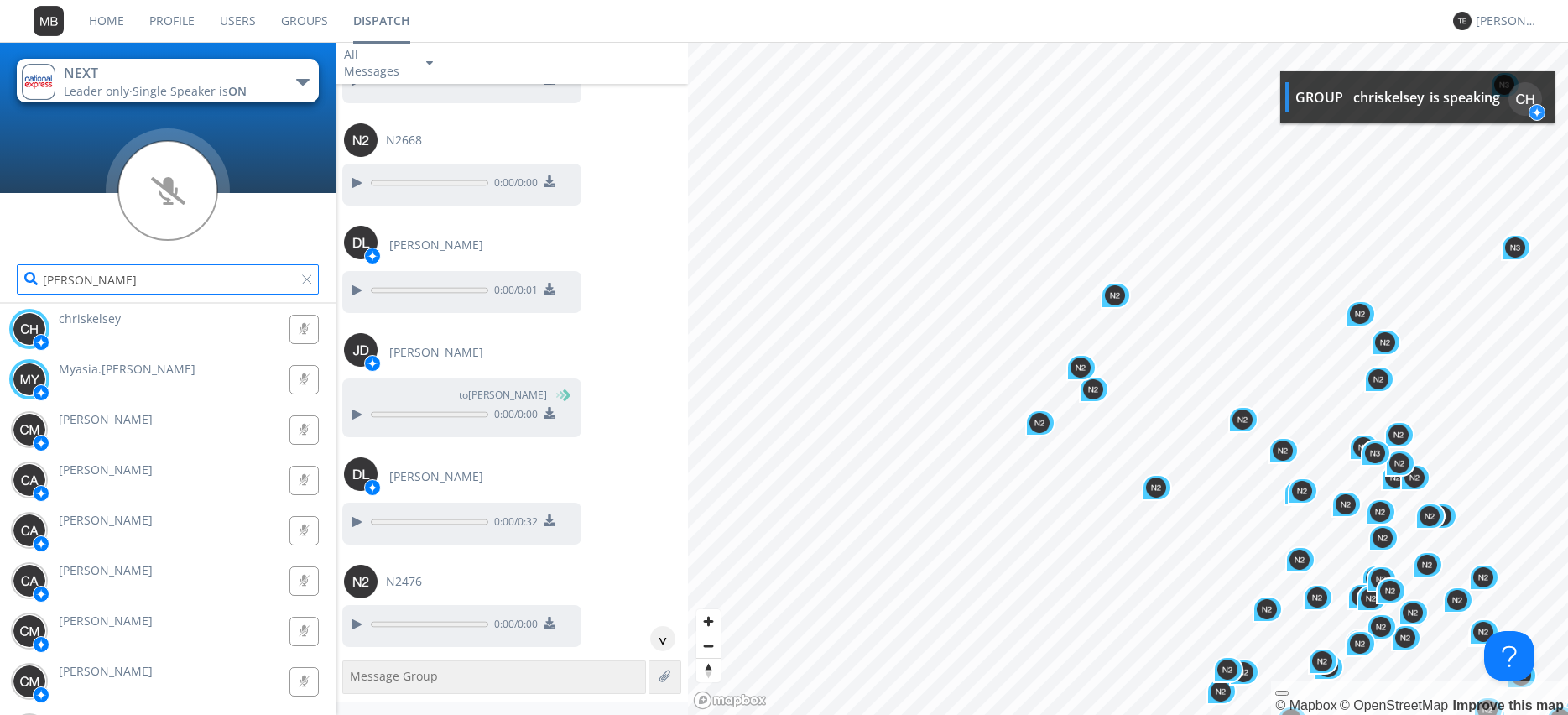
type input "[PERSON_NAME]"
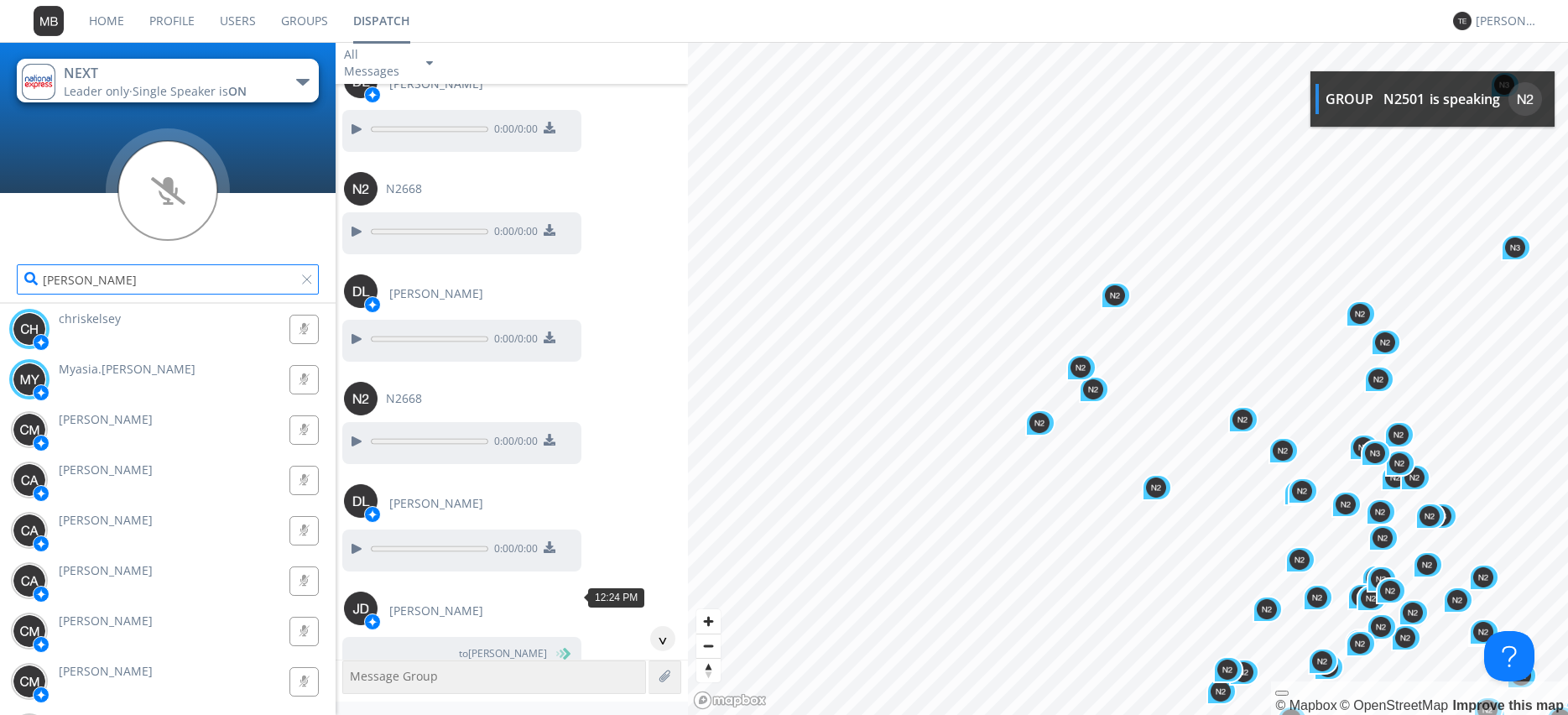
scroll to position [23766, 0]
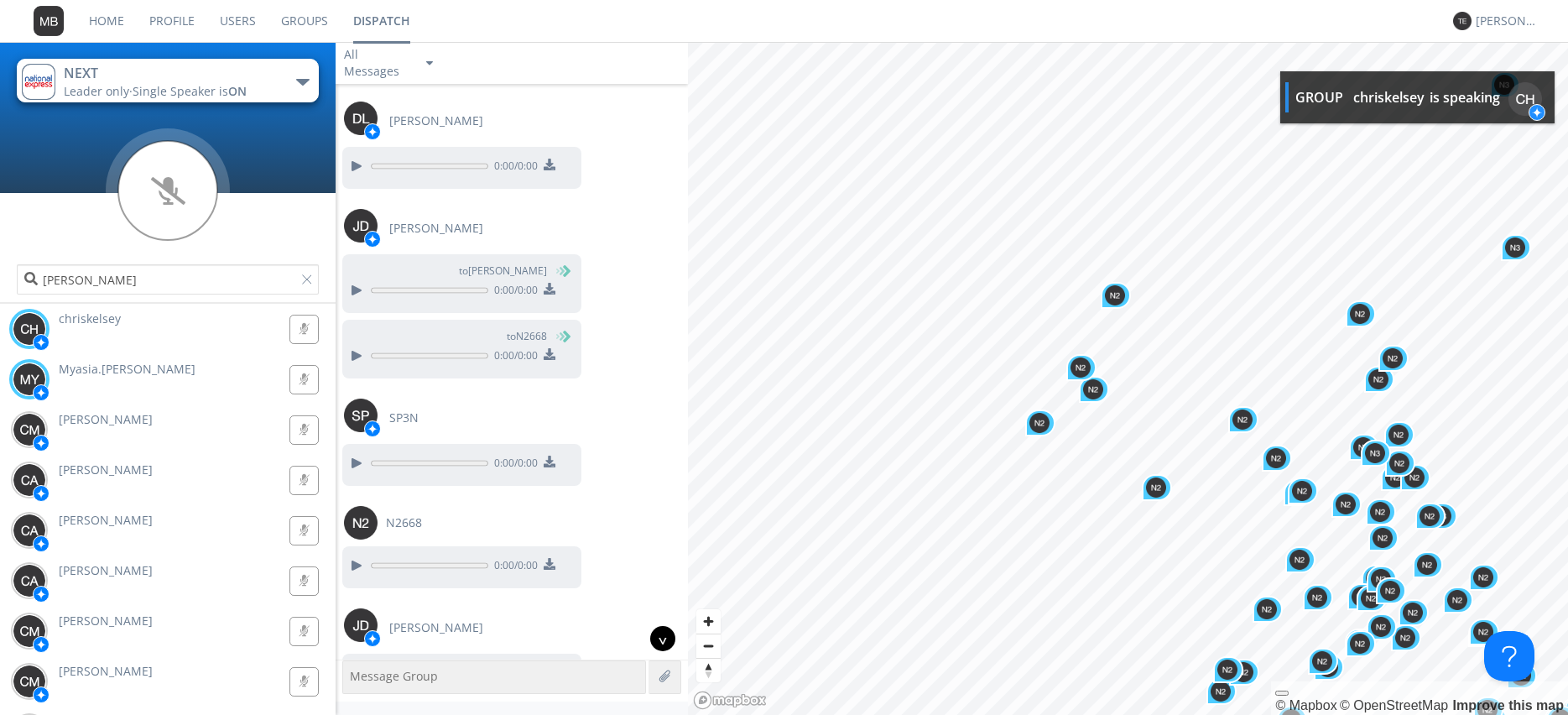
click at [661, 641] on div "^" at bounding box center [662, 638] width 25 height 25
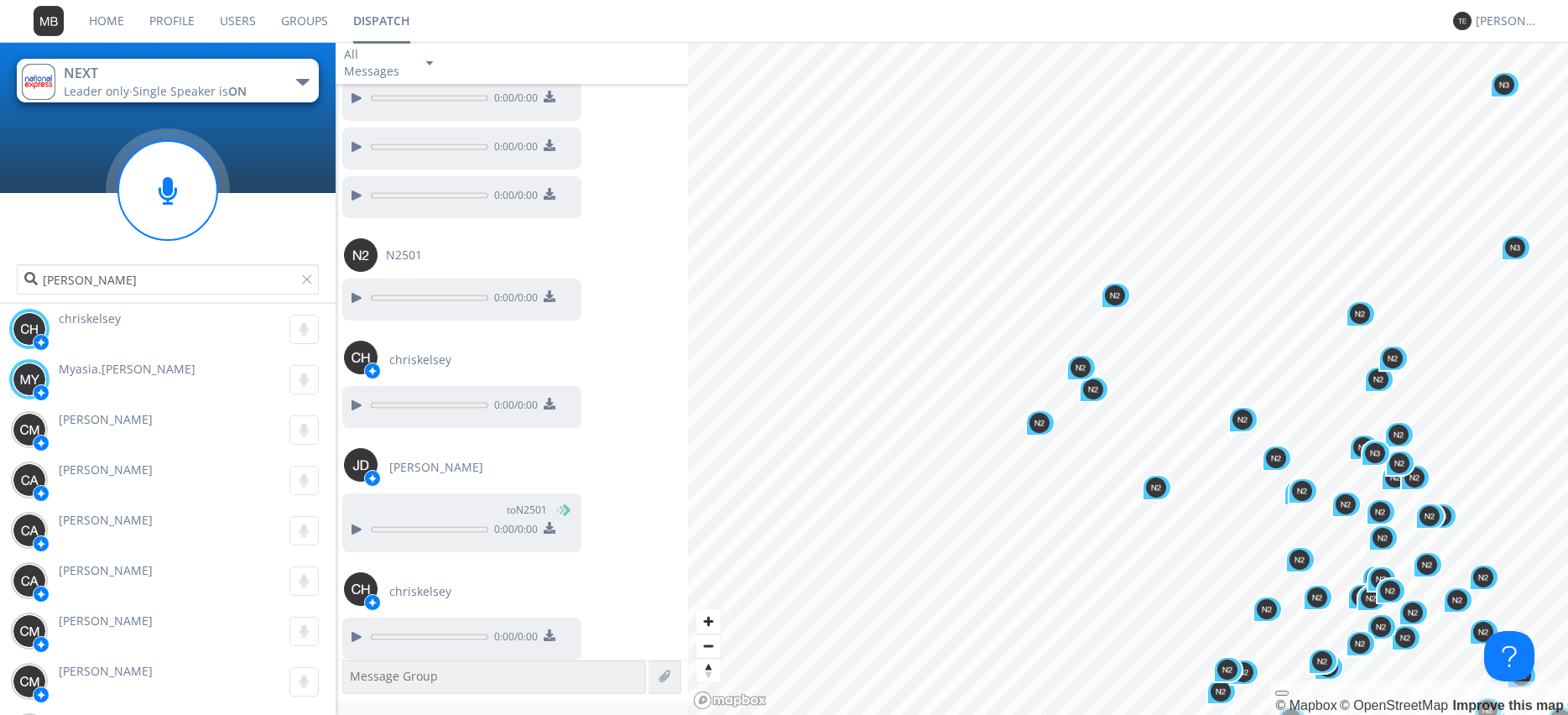
scroll to position [33678, 0]
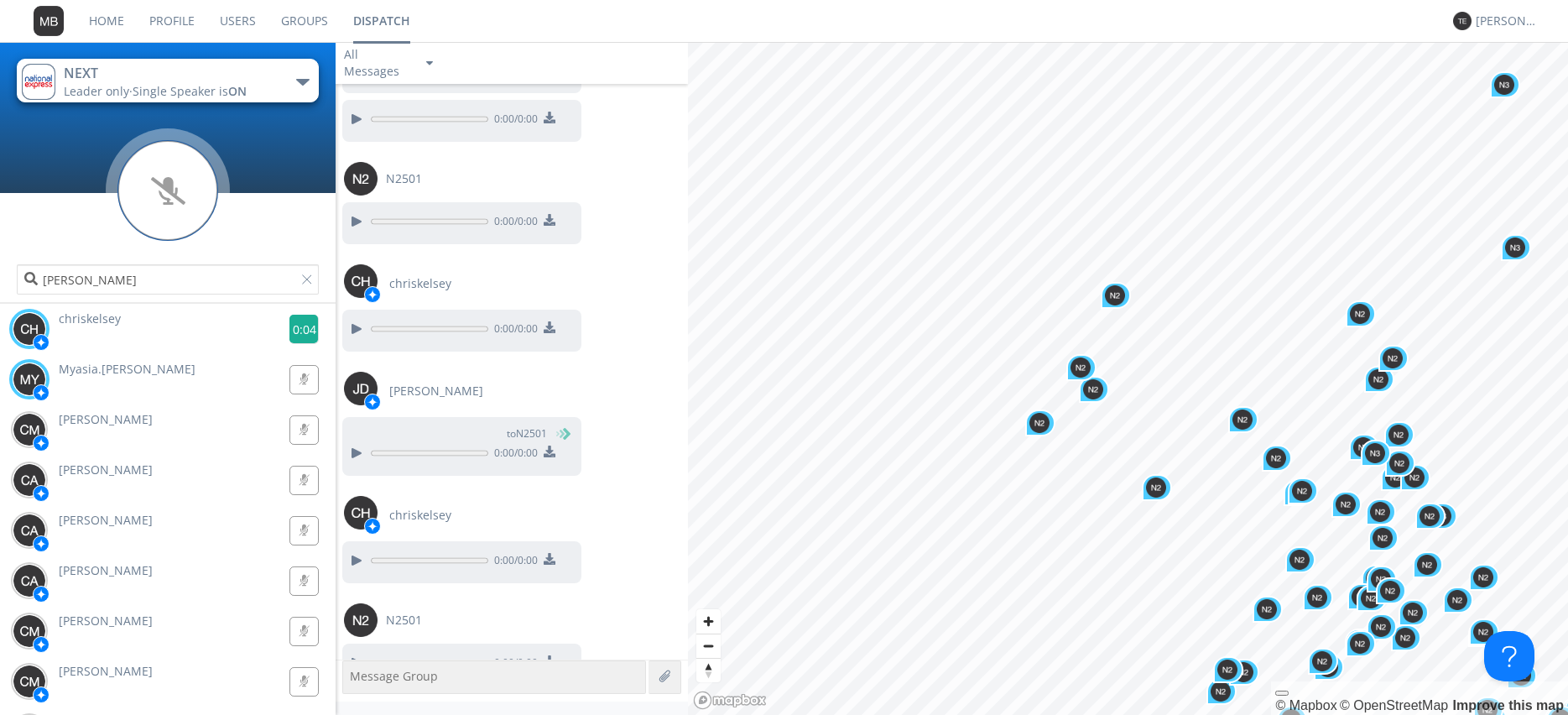
click at [302, 329] on g at bounding box center [303, 329] width 29 height 29
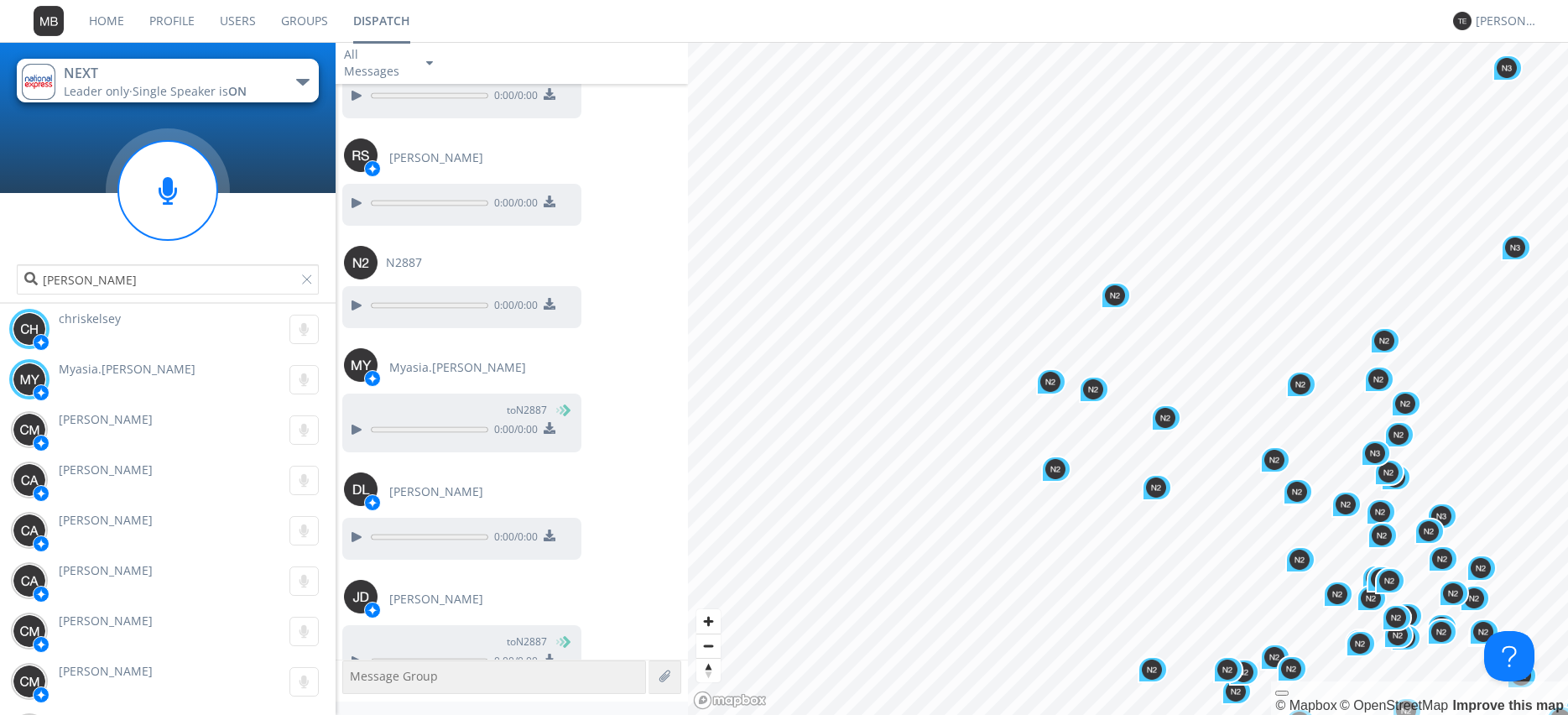
scroll to position [35478, 0]
